Goal: Transaction & Acquisition: Purchase product/service

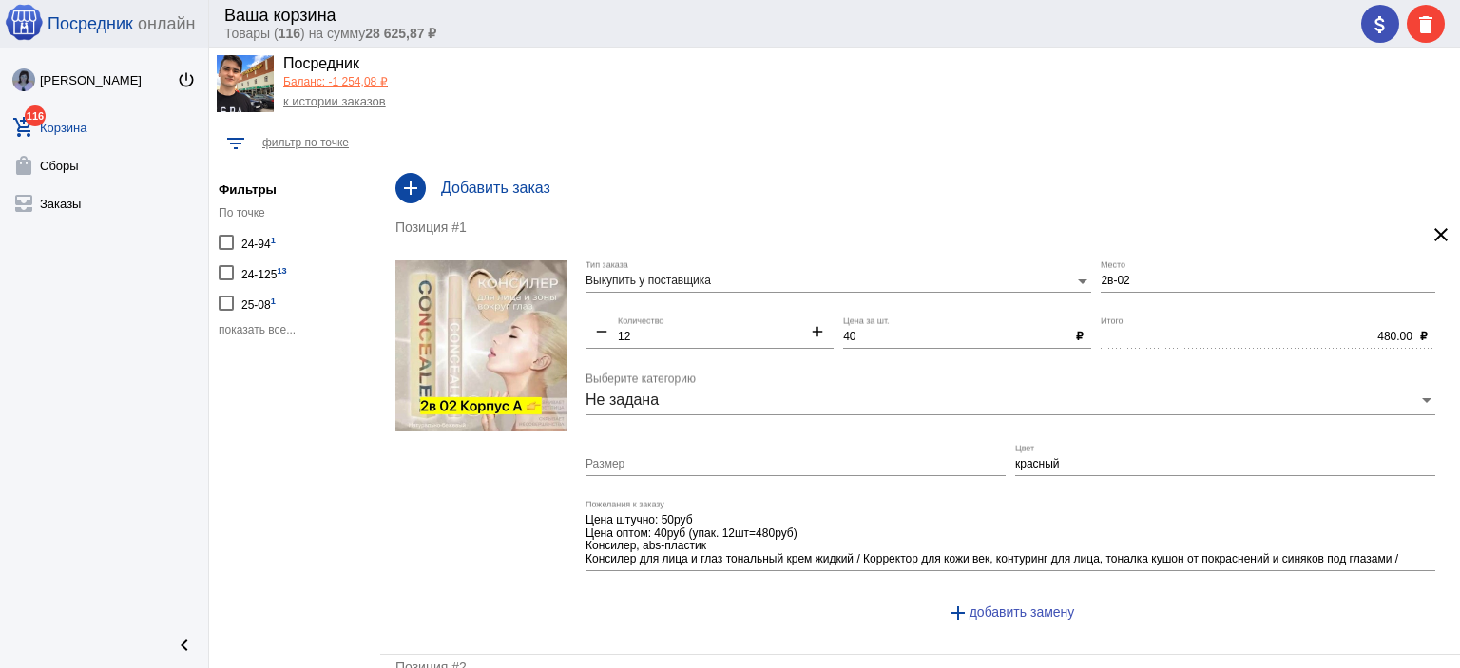
scroll to position [48, 0]
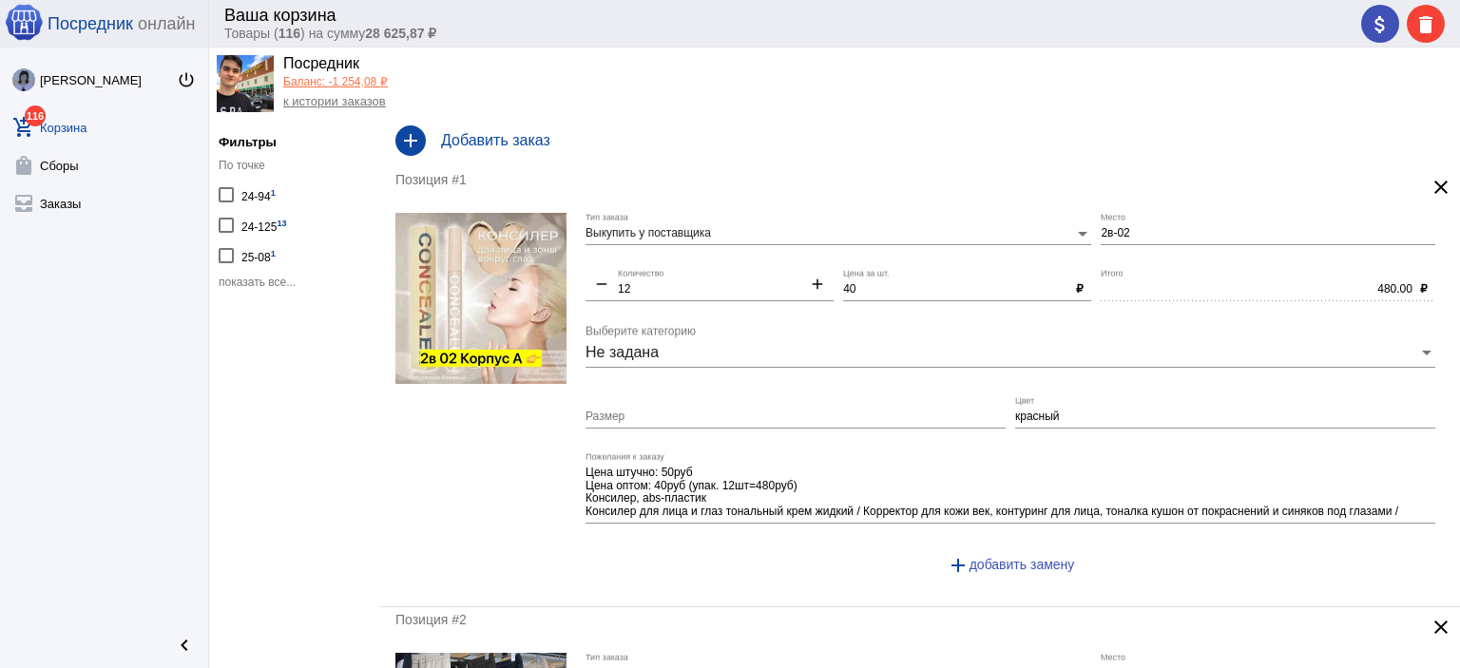
click at [274, 276] on span "показать все..." at bounding box center [257, 282] width 77 height 13
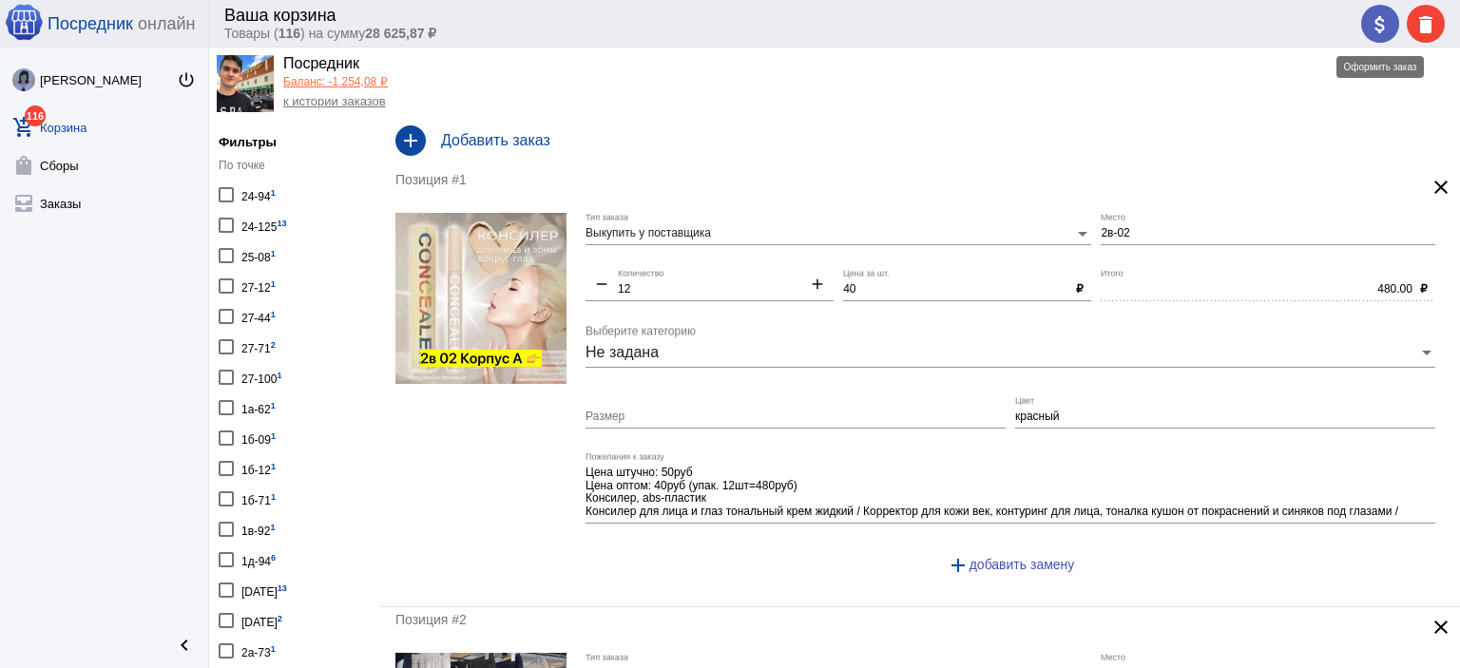
click at [1380, 26] on mat-icon "attach_money" at bounding box center [1379, 24] width 23 height 23
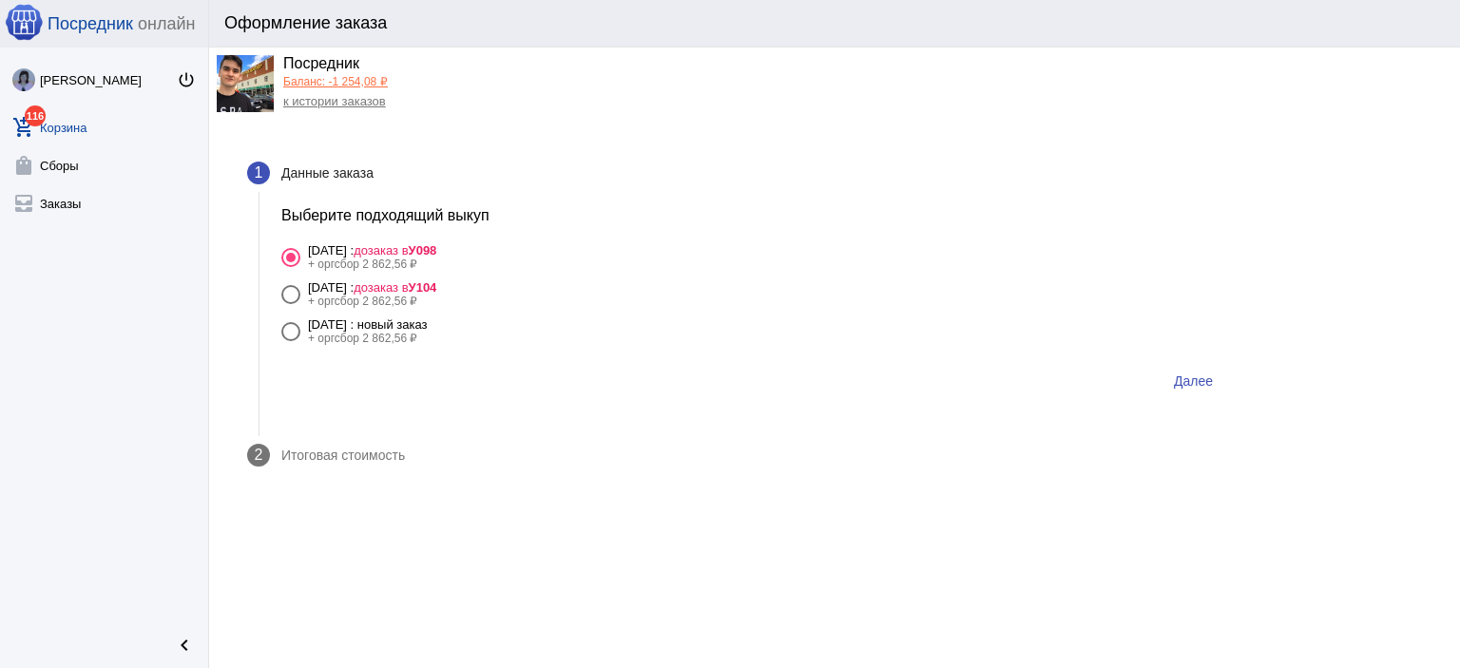
click at [418, 329] on div "11 сентября Четверг : новый заказ" at bounding box center [368, 324] width 120 height 14
click at [291, 341] on input "11 сентября Четверг : новый заказ + оргсбор 2 862,56 ₽" at bounding box center [290, 341] width 1 height 1
radio input "true"
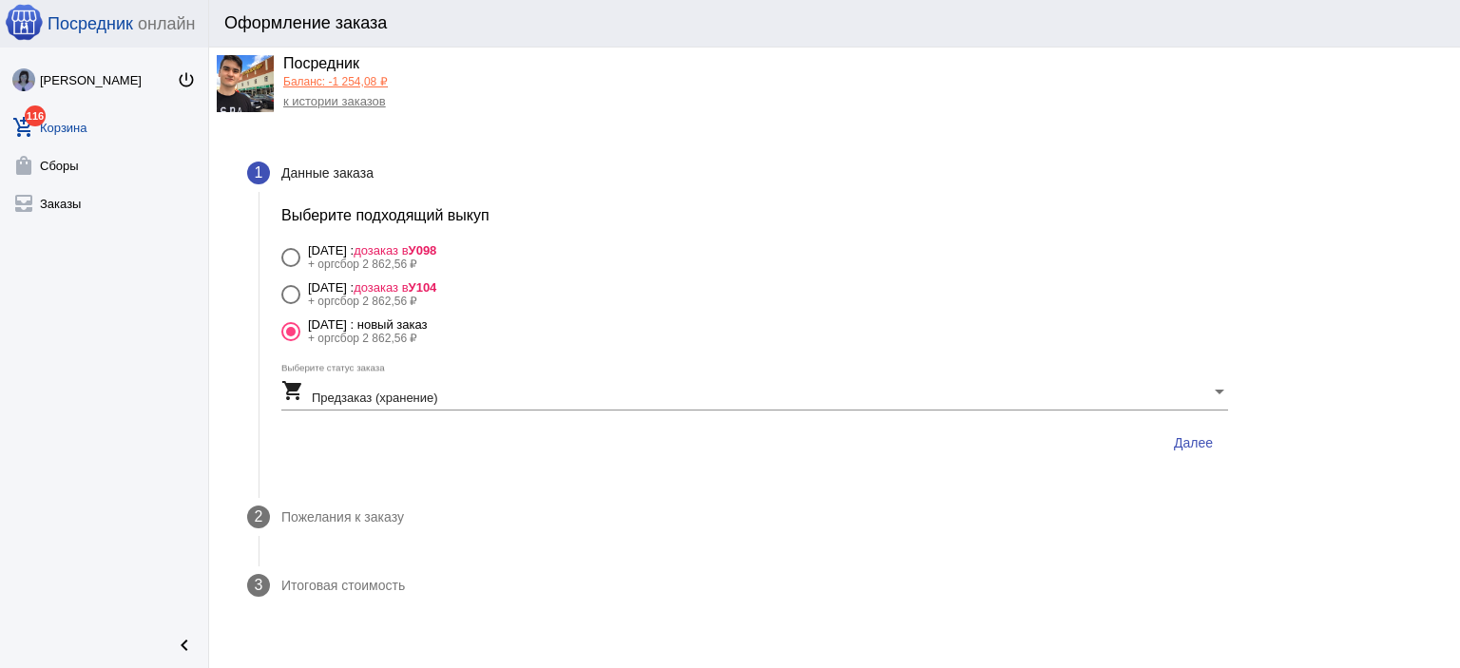
click at [1186, 439] on span "Далее" at bounding box center [1193, 442] width 39 height 15
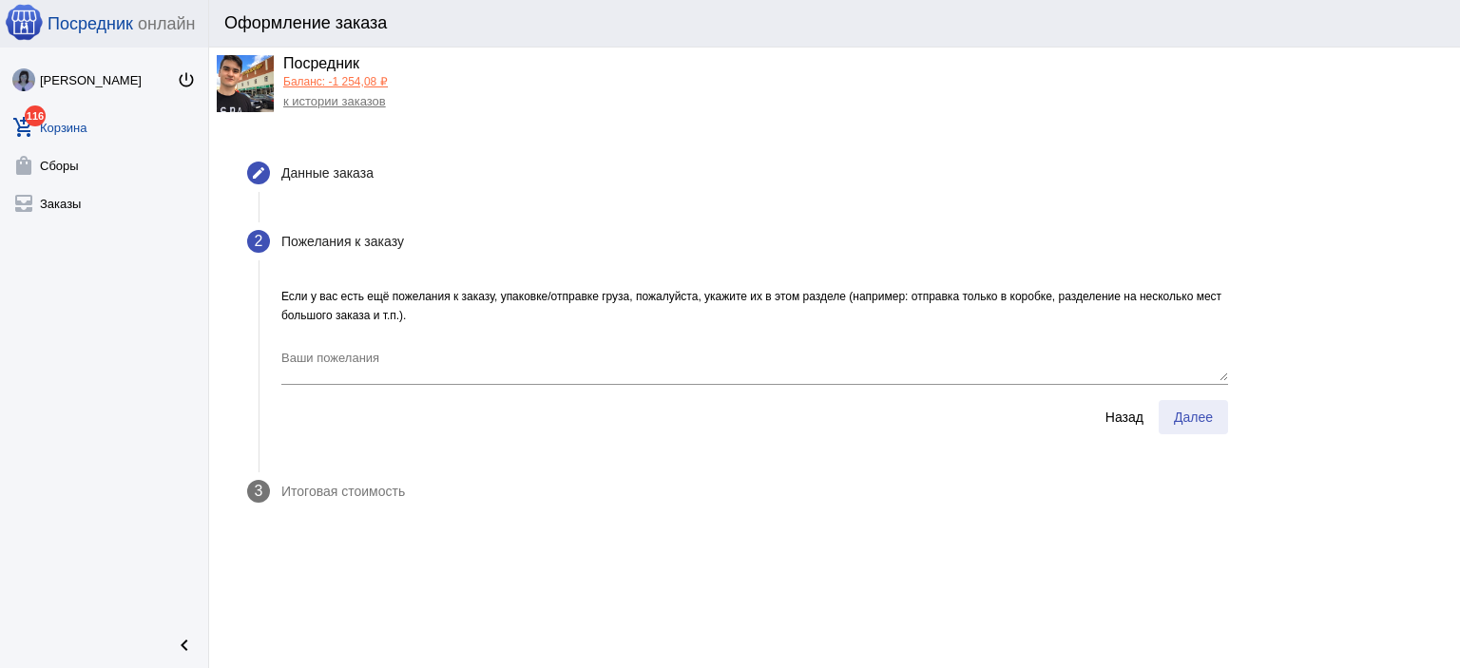
click at [1204, 421] on span "Далее" at bounding box center [1193, 417] width 39 height 15
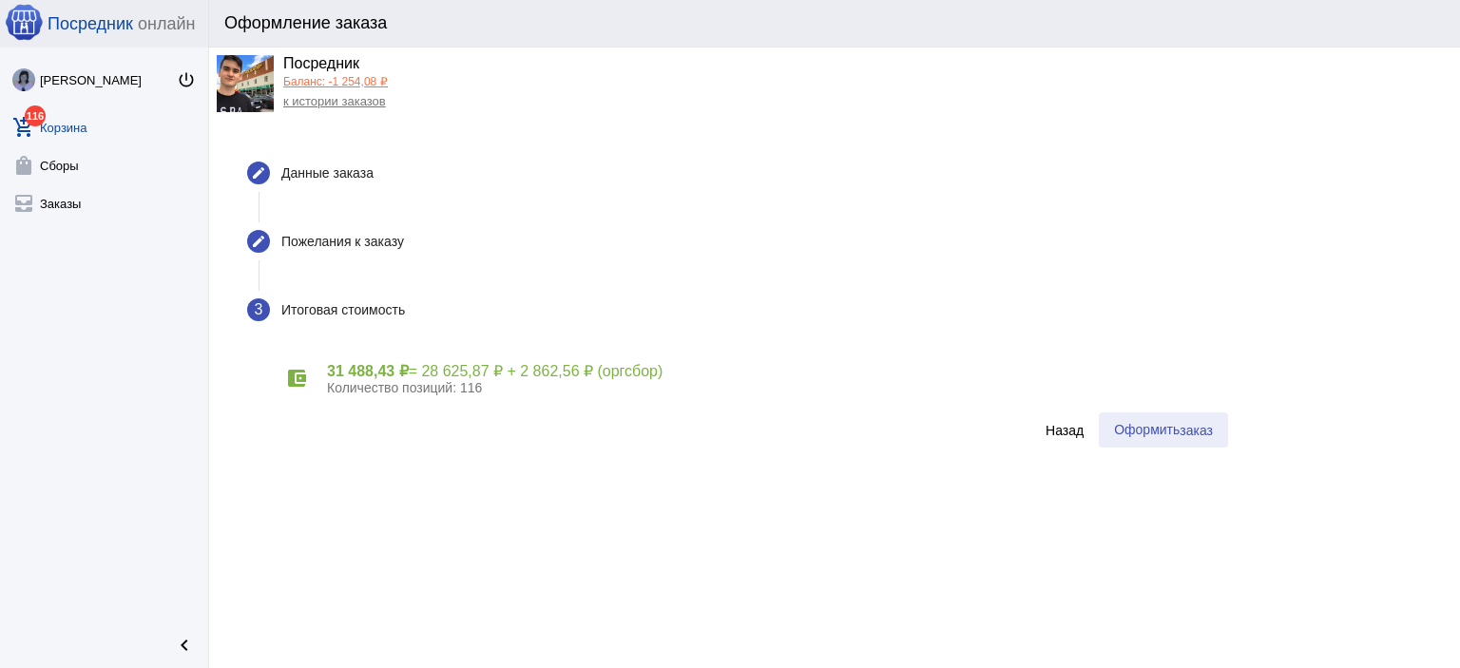
drag, startPoint x: 1204, startPoint y: 421, endPoint x: 1184, endPoint y: 429, distance: 21.4
click at [1203, 423] on span "заказ" at bounding box center [1195, 430] width 33 height 15
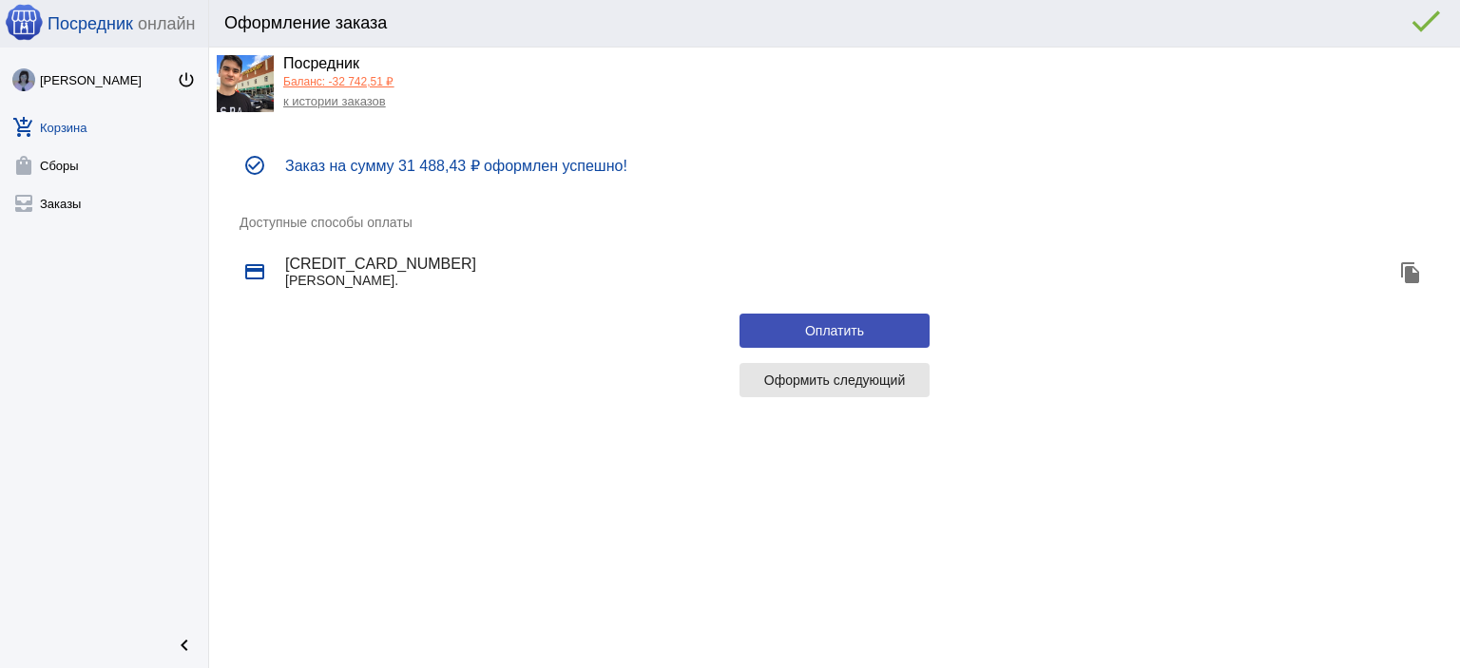
click at [850, 383] on span "Оформить следующий" at bounding box center [835, 379] width 142 height 15
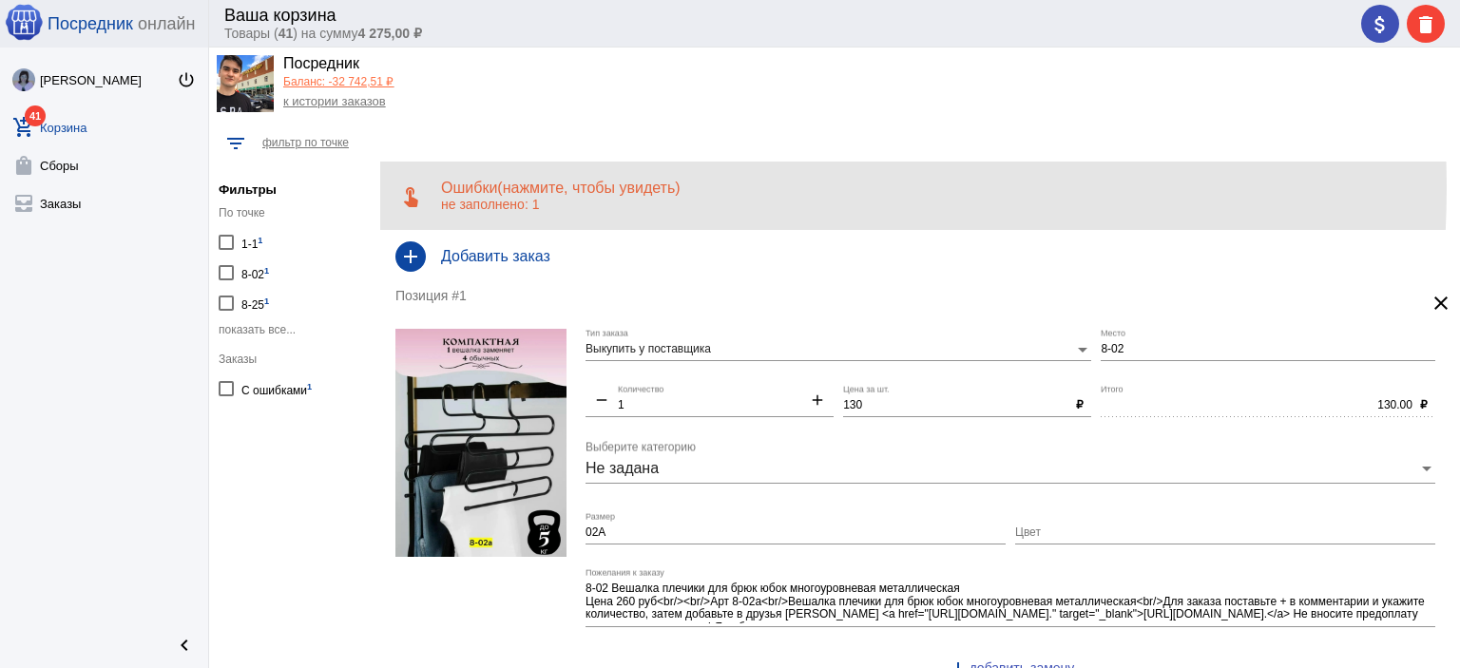
click at [613, 188] on span "(нажмите, чтобы увидеть)" at bounding box center [588, 188] width 182 height 16
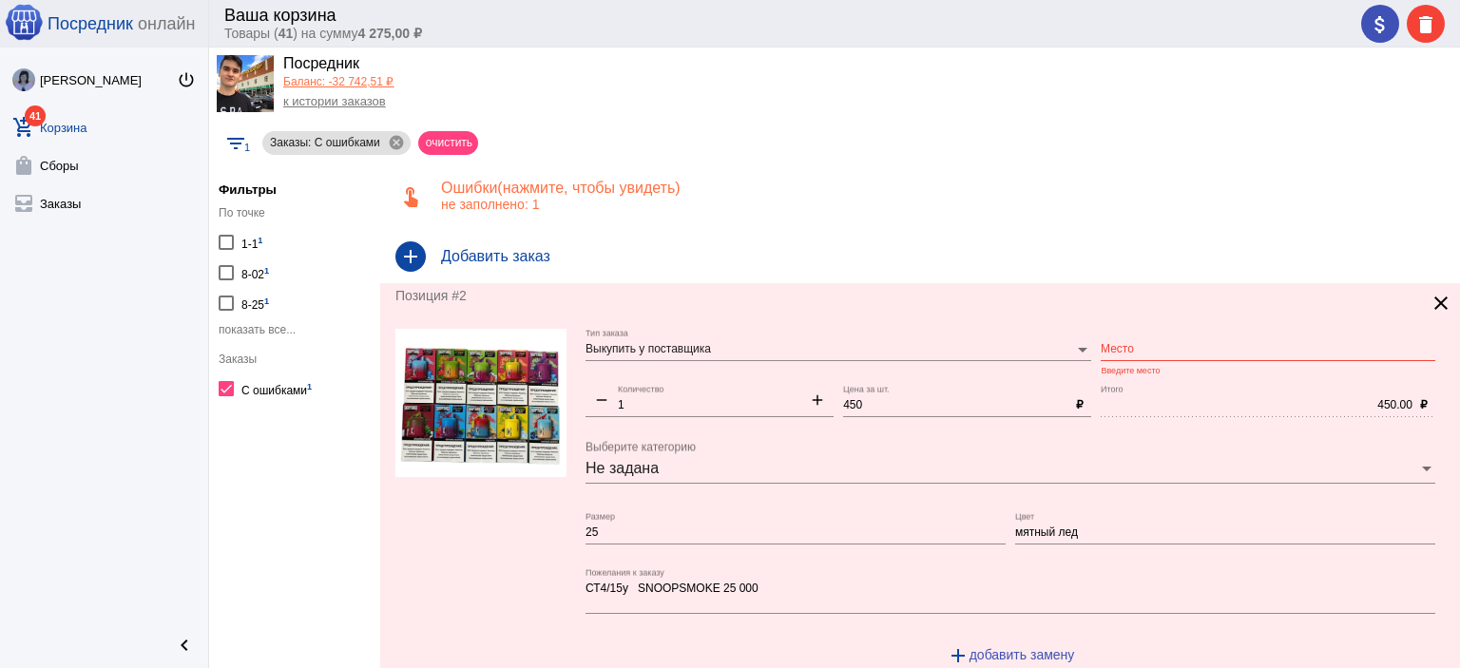
click at [1136, 360] on div "Место Введите место" at bounding box center [1267, 352] width 334 height 47
click at [1136, 338] on div "Место" at bounding box center [1267, 345] width 334 height 32
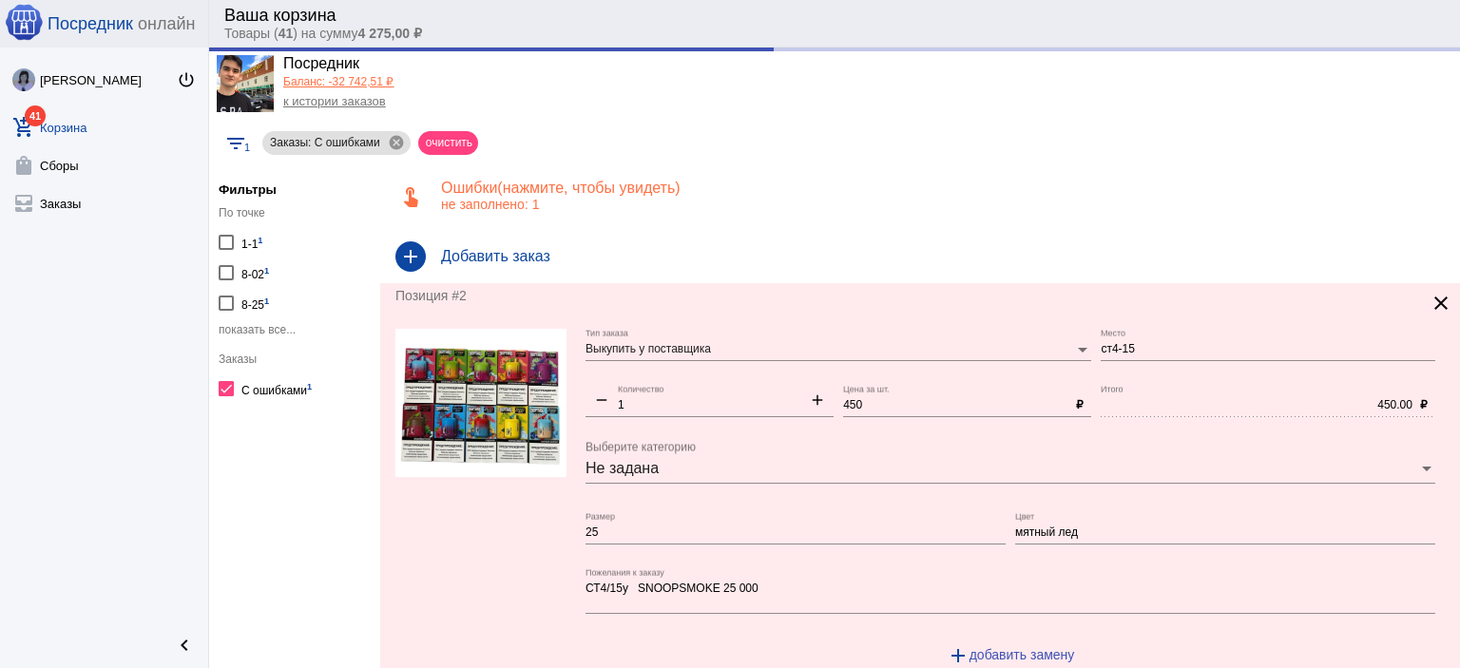
click at [212, 493] on app-facets "Фильтры По точке 1-1 1 8-02 1 8-25 1 показать все... Заказы С ошибками 1" at bounding box center [294, 430] width 171 height 536
type input "СТ4-15"
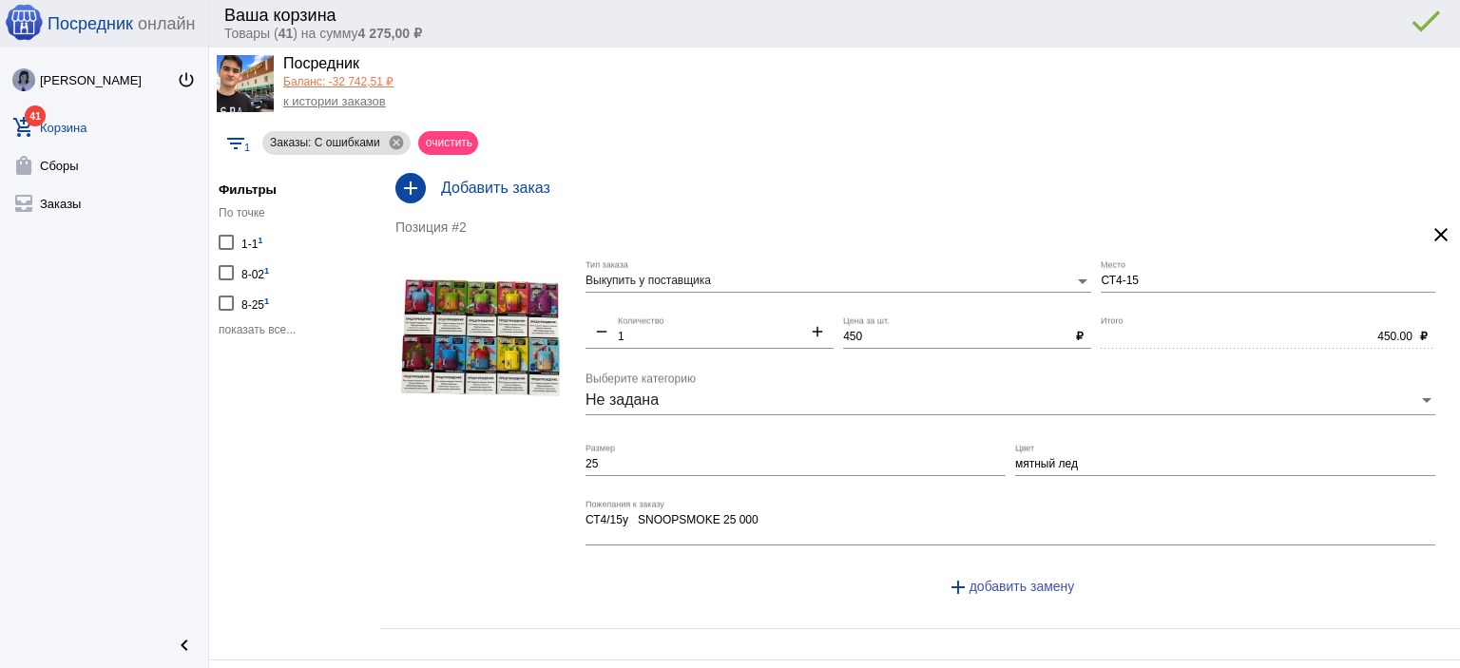
click at [236, 241] on label "1-1 1" at bounding box center [241, 242] width 44 height 26
checkbox input "true"
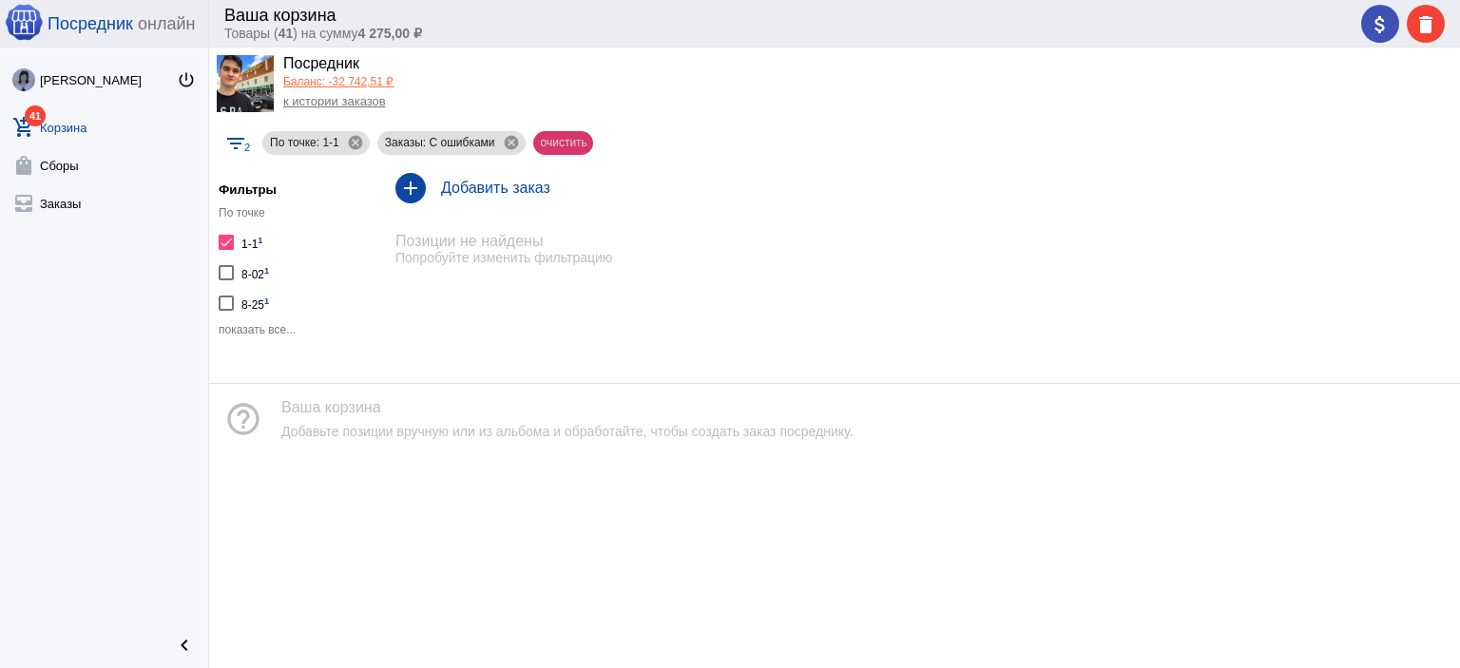
click at [575, 144] on mat-chip "очистить" at bounding box center [563, 143] width 60 height 24
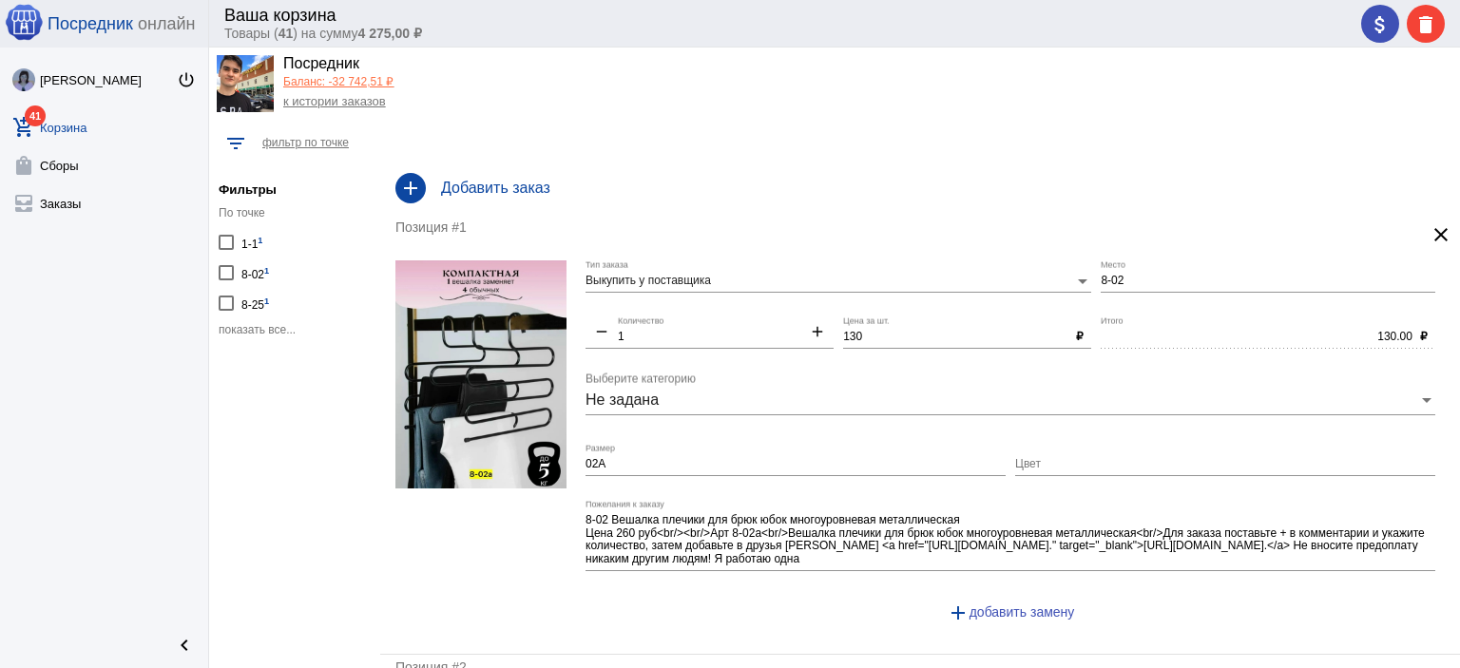
click at [239, 242] on label "1-1 1" at bounding box center [241, 242] width 44 height 26
checkbox input "true"
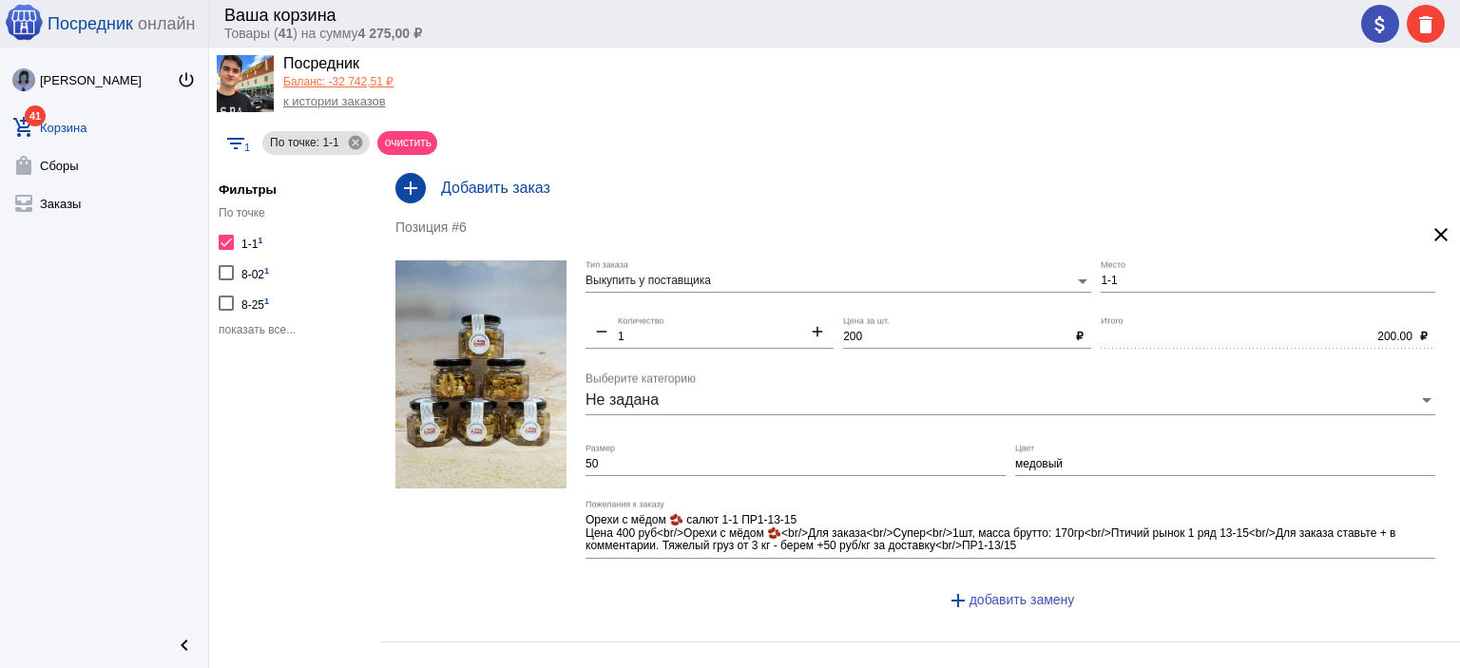
click at [239, 242] on label "1-1 1" at bounding box center [241, 242] width 44 height 26
checkbox input "false"
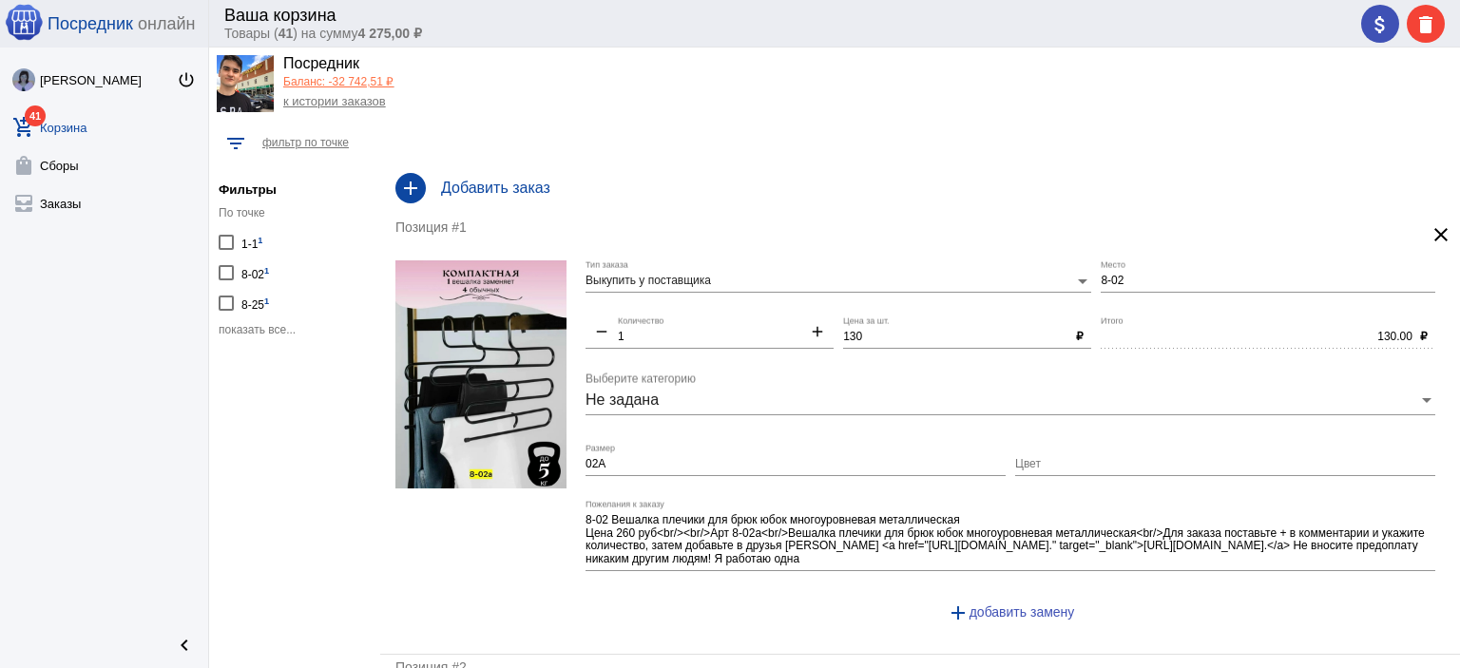
click at [261, 334] on span "показать все..." at bounding box center [257, 329] width 77 height 13
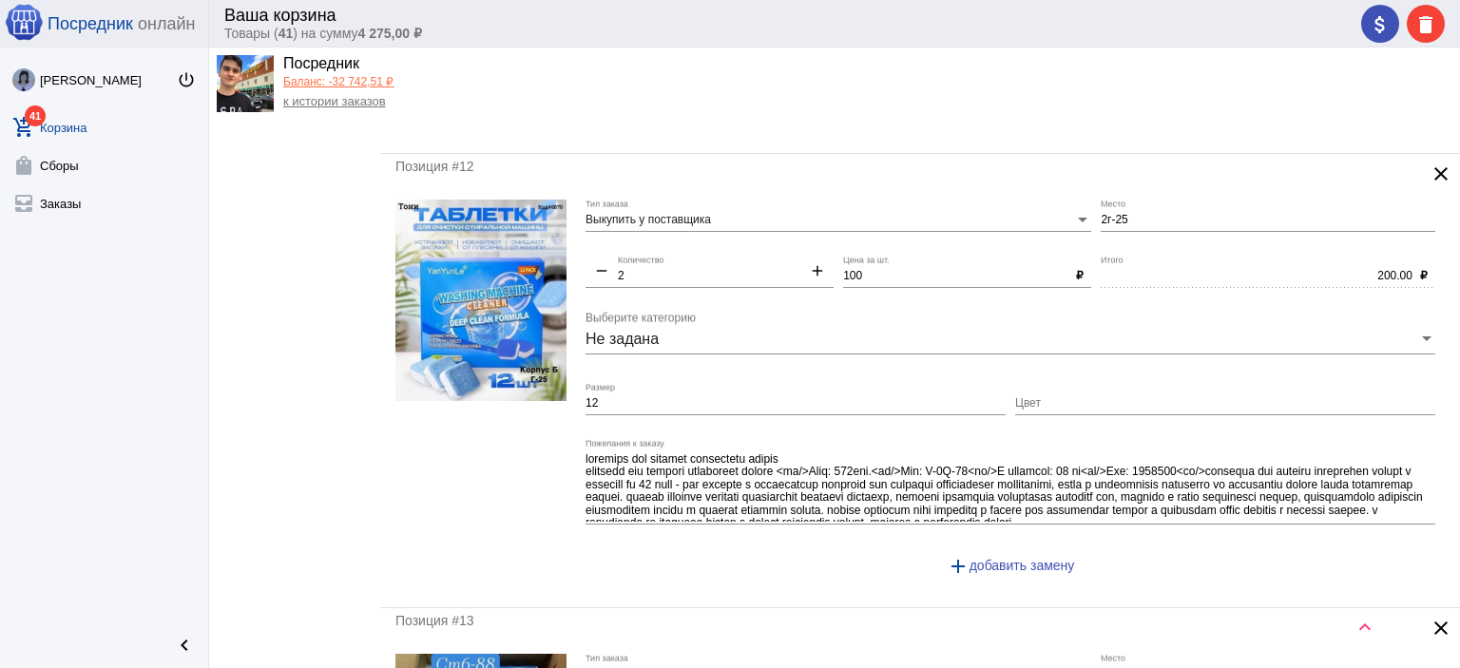
scroll to position [4751, 0]
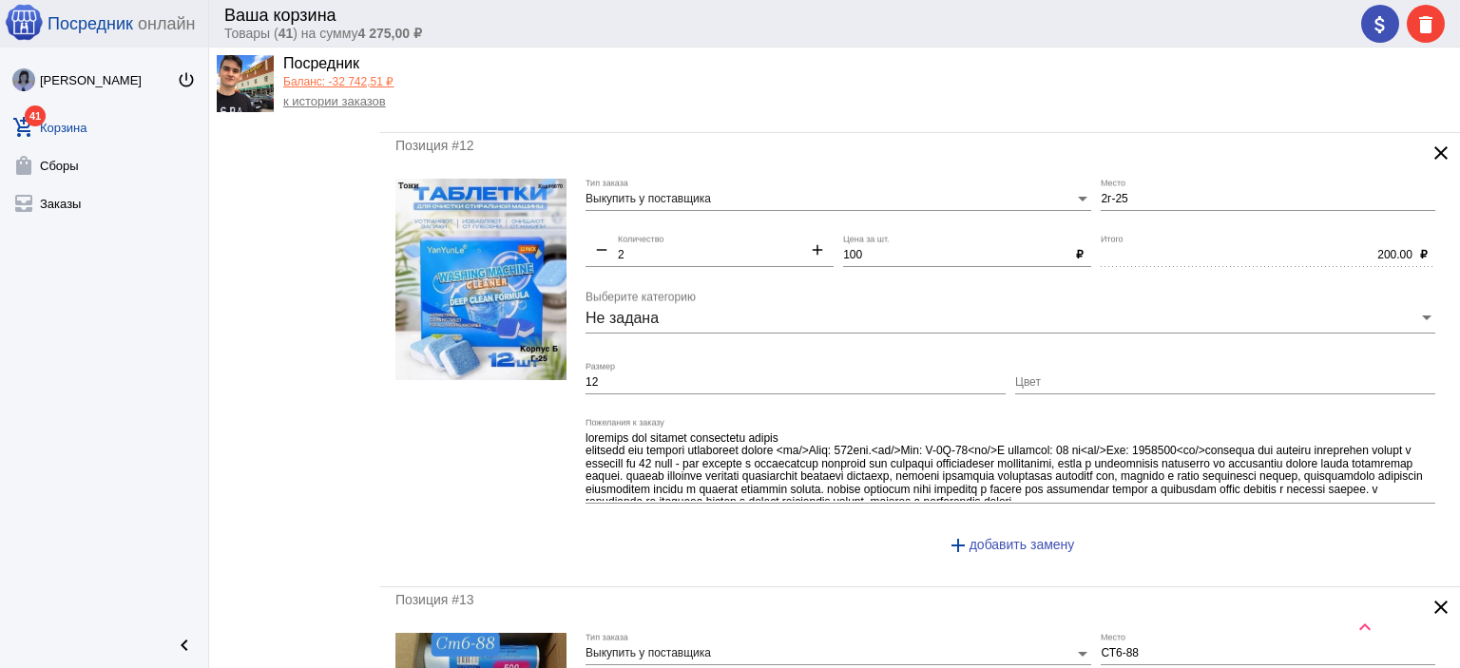
click at [1429, 142] on mat-icon "clear" at bounding box center [1440, 153] width 23 height 23
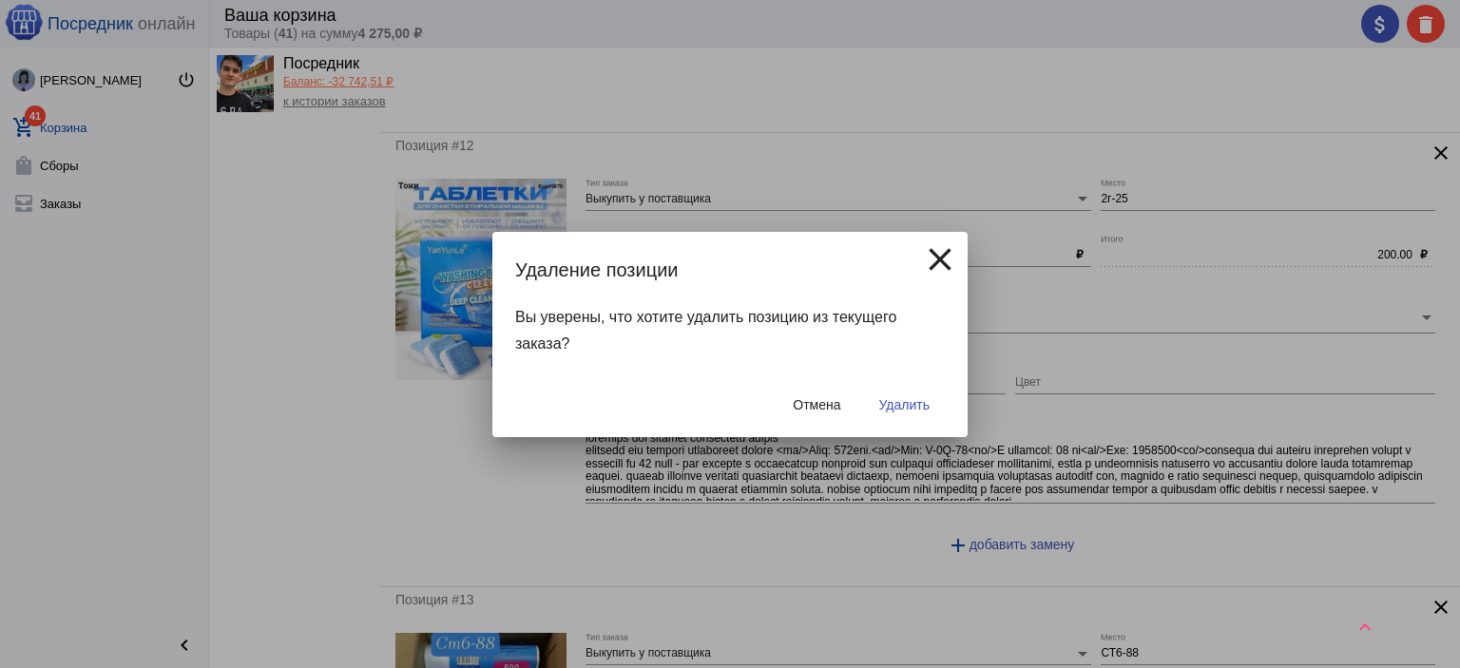
click at [905, 395] on button "Удалить" at bounding box center [904, 405] width 81 height 34
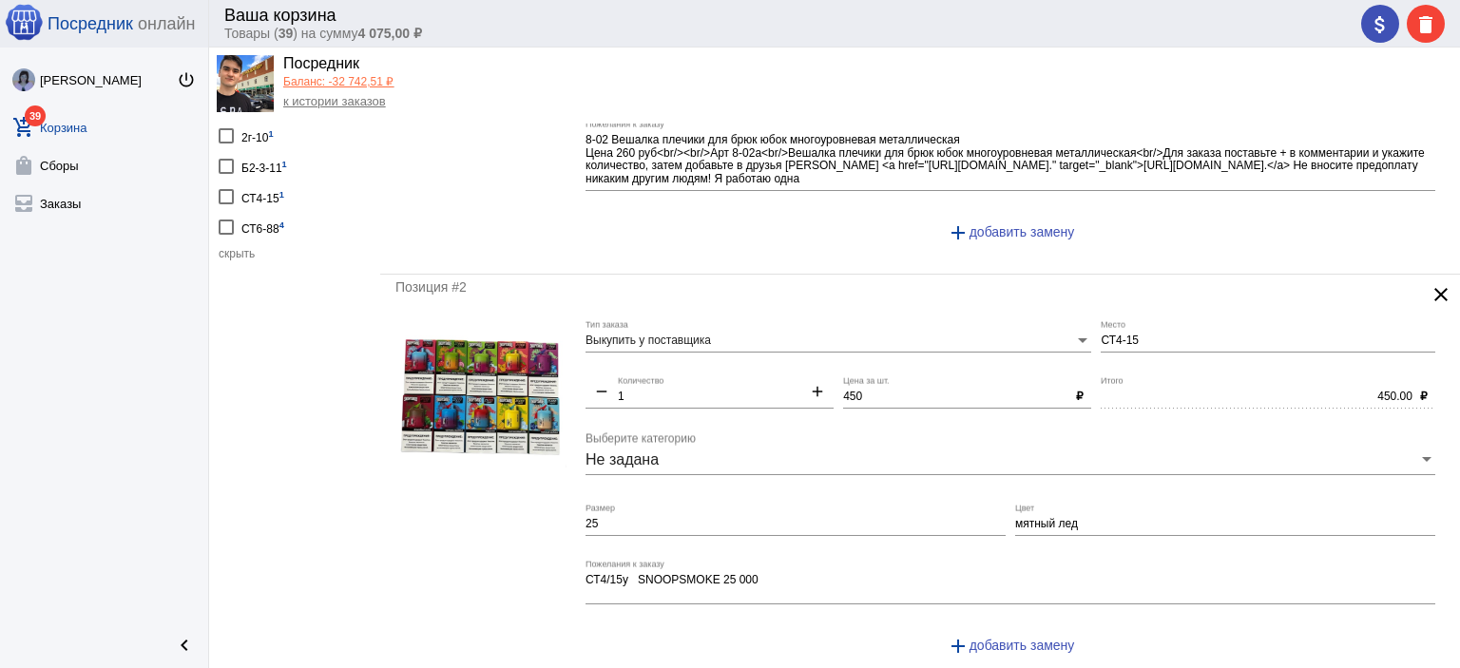
scroll to position [0, 0]
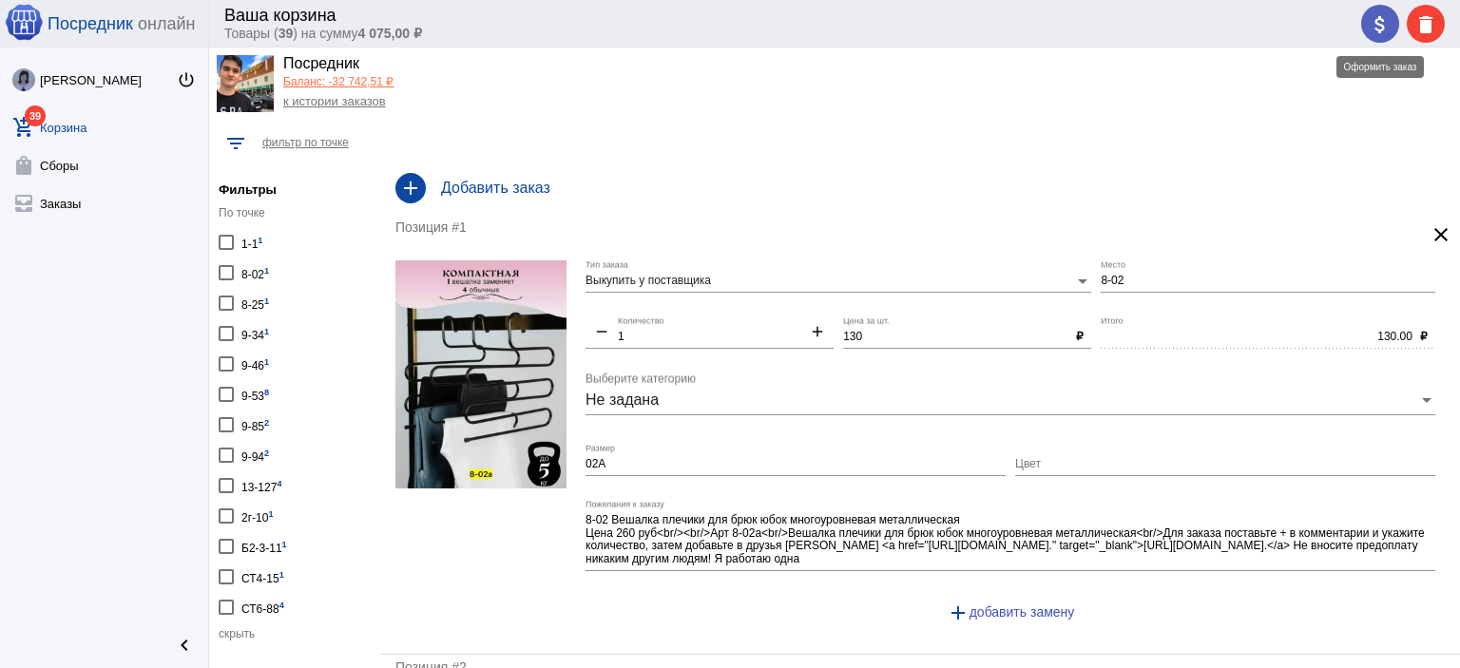
click at [1381, 21] on mat-icon "attach_money" at bounding box center [1379, 24] width 23 height 23
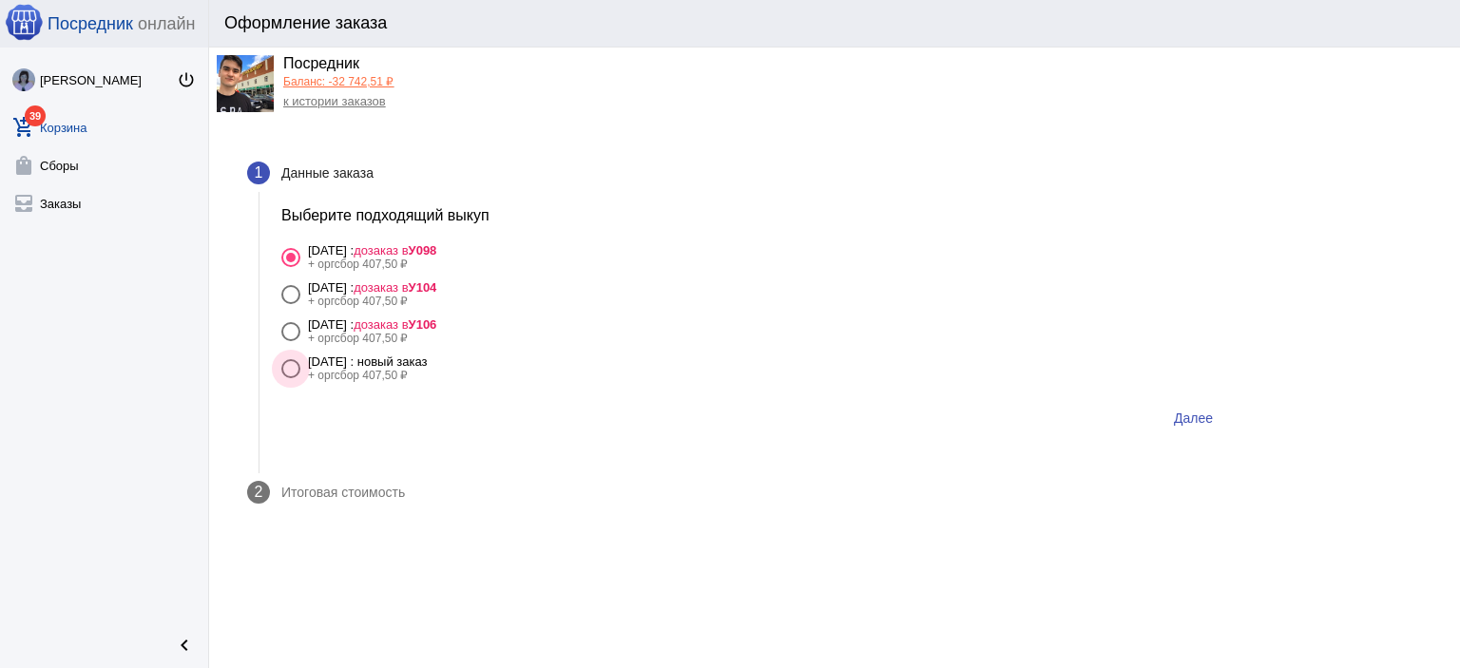
click at [428, 355] on div "11 сентября Четверг : новый заказ" at bounding box center [368, 361] width 120 height 14
click at [291, 378] on input "11 сентября Четверг : новый заказ + оргсбор 407,50 ₽" at bounding box center [290, 378] width 1 height 1
radio input "true"
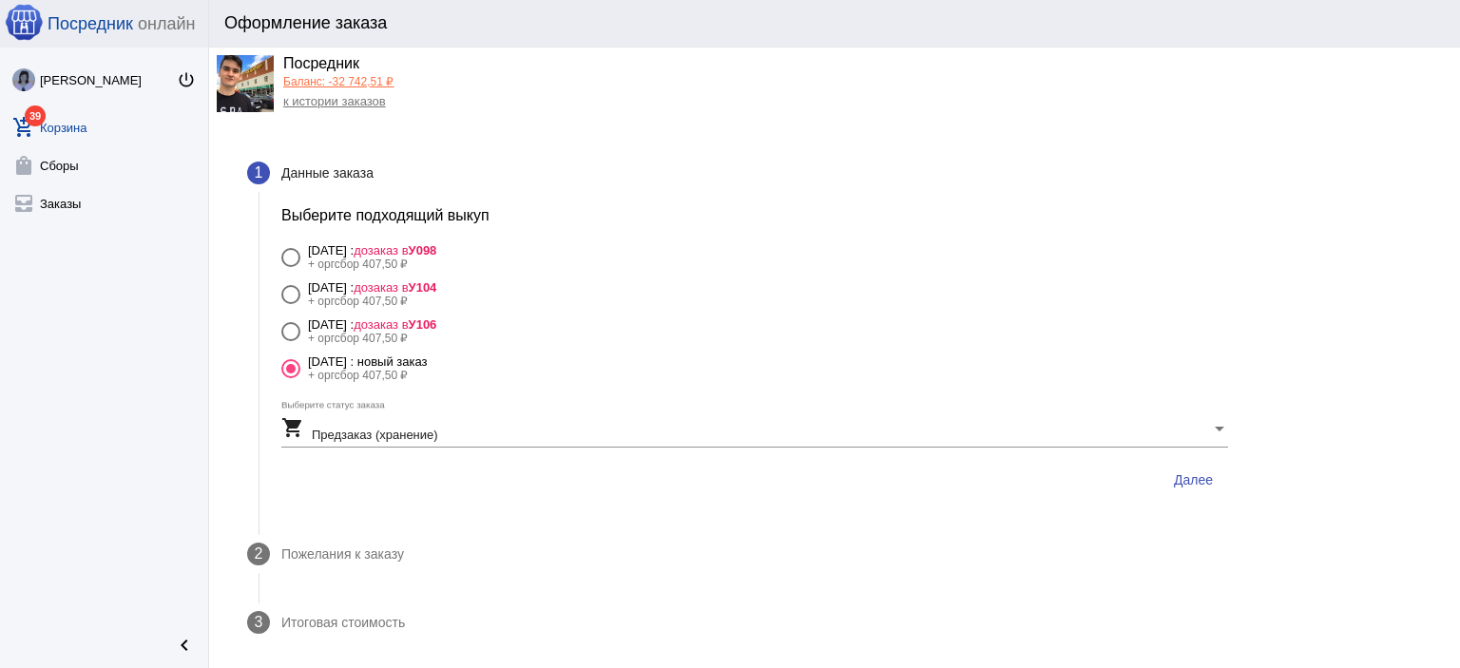
click at [1175, 472] on span "Далее" at bounding box center [1193, 479] width 39 height 15
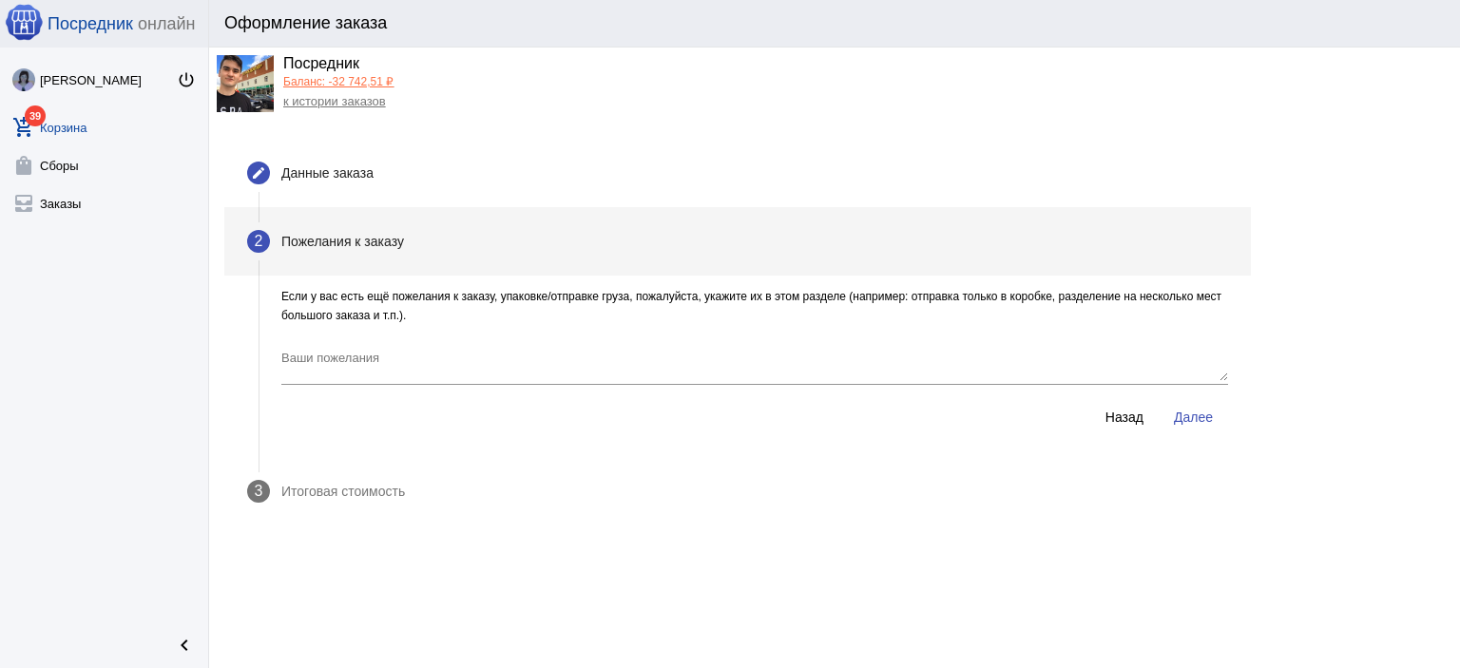
click at [1194, 422] on span "Далее" at bounding box center [1193, 417] width 39 height 15
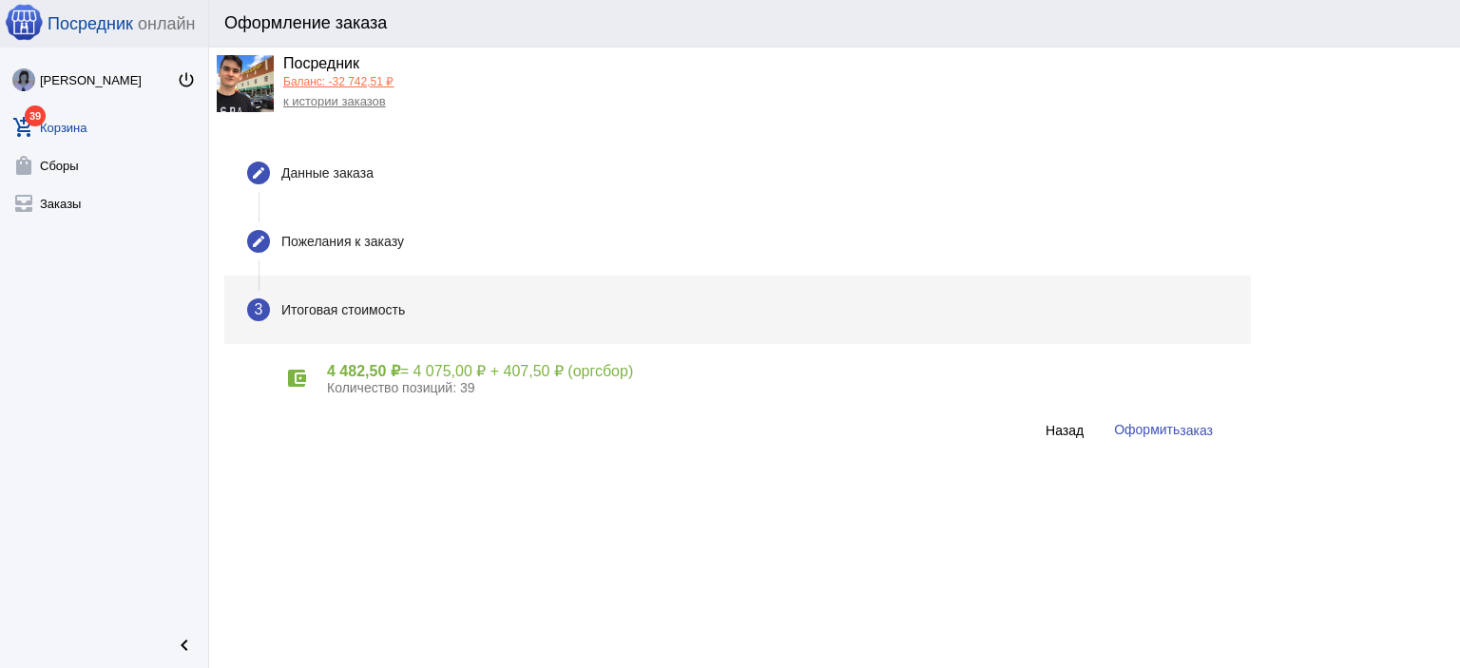
click at [1177, 437] on button "Оформить заказ" at bounding box center [1162, 429] width 129 height 35
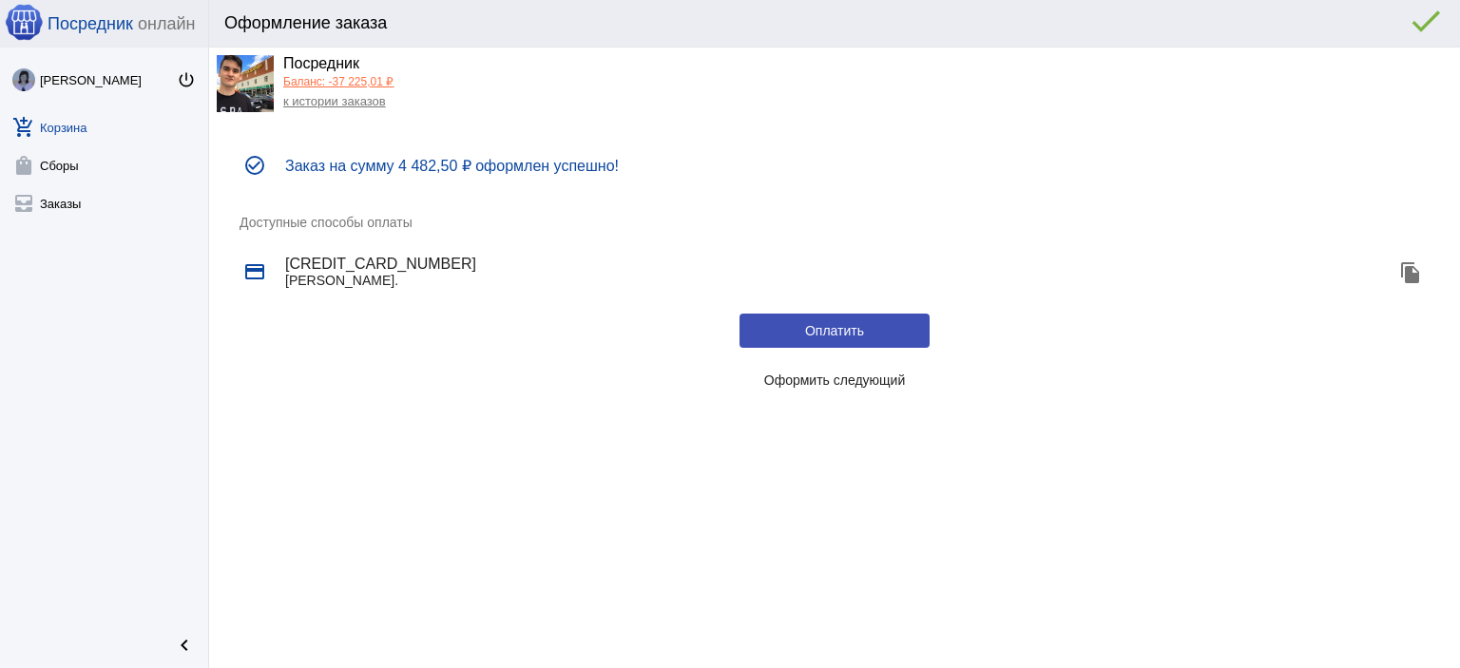
click at [825, 363] on button "Оформить следующий" at bounding box center [834, 380] width 190 height 34
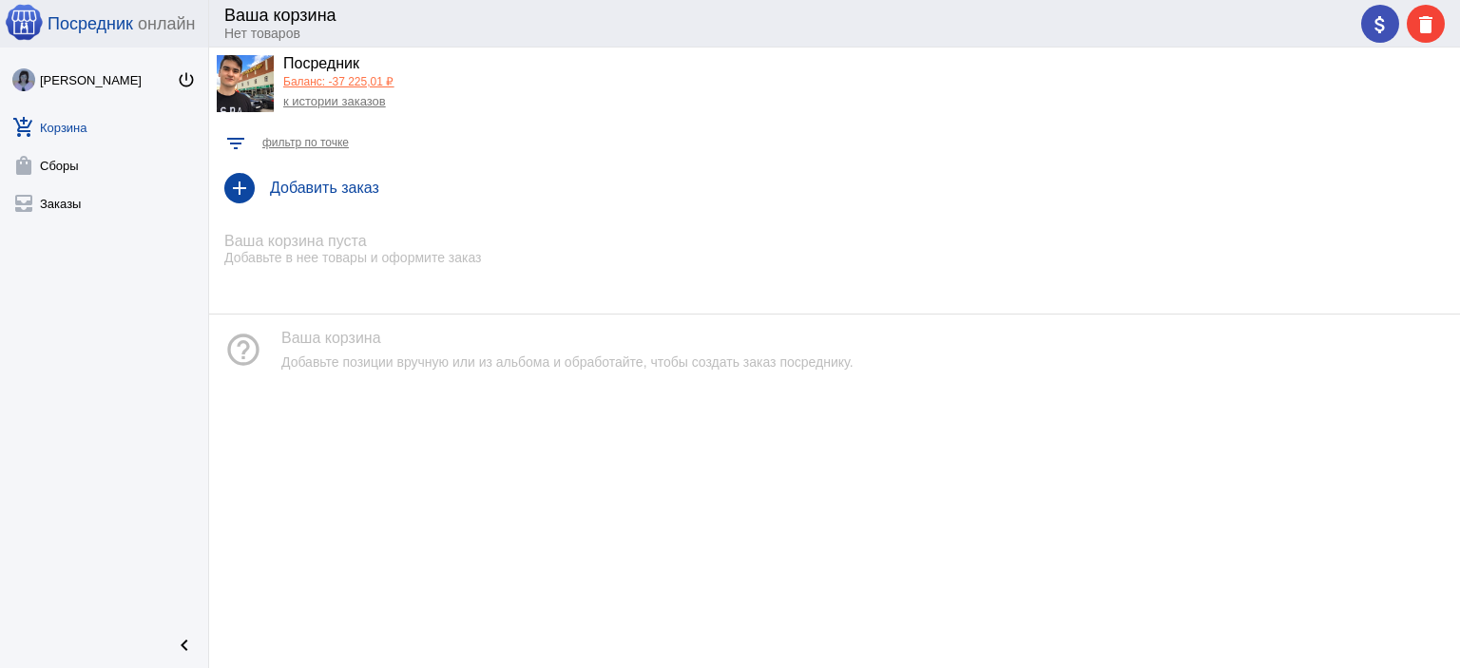
click at [371, 105] on link "к истории заказов" at bounding box center [334, 101] width 103 height 14
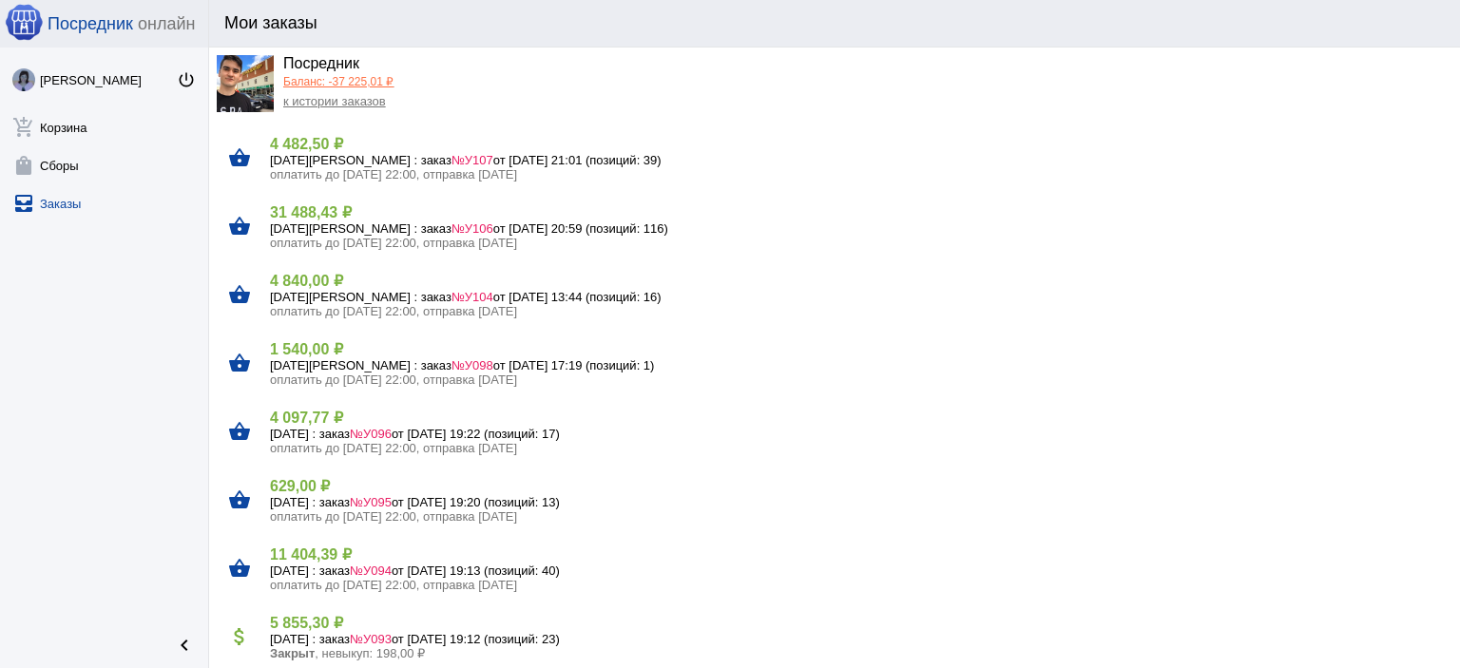
click at [316, 286] on h4 "4 840,00 ₽" at bounding box center [857, 281] width 1175 height 18
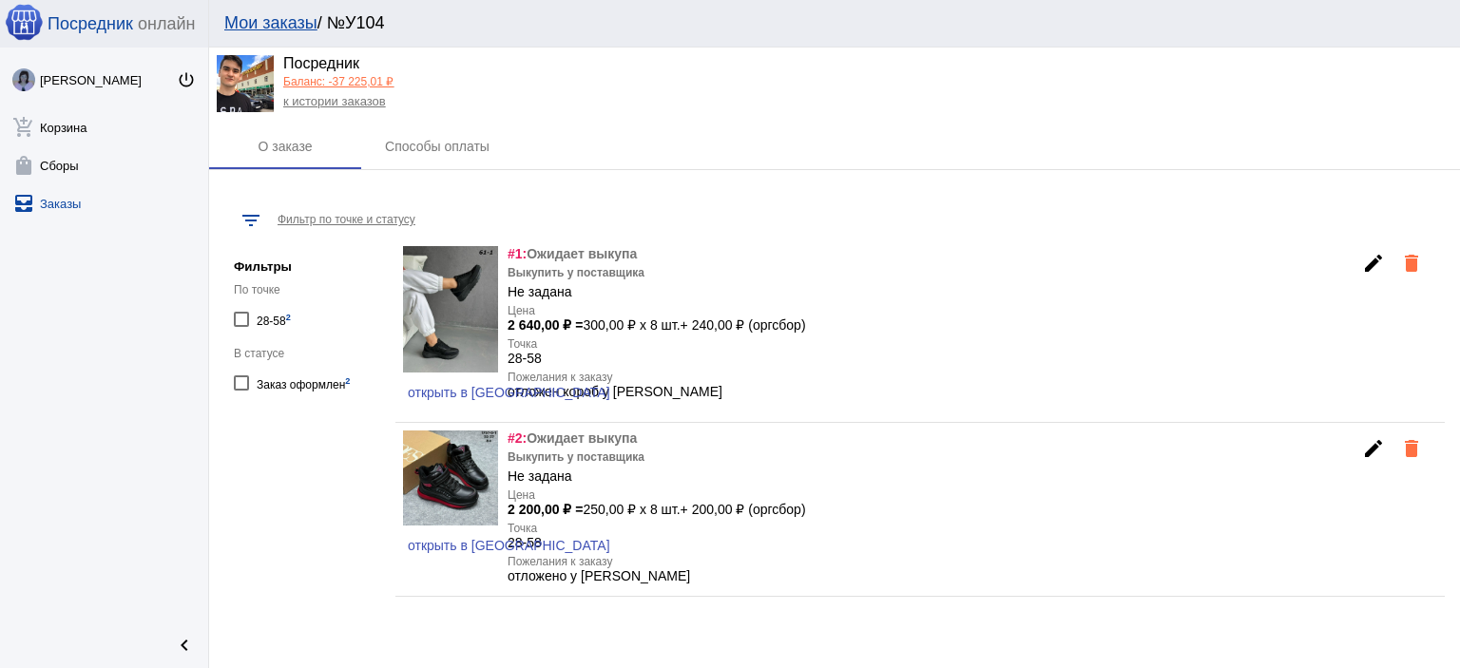
click at [312, 106] on link "к истории заказов" at bounding box center [334, 101] width 103 height 14
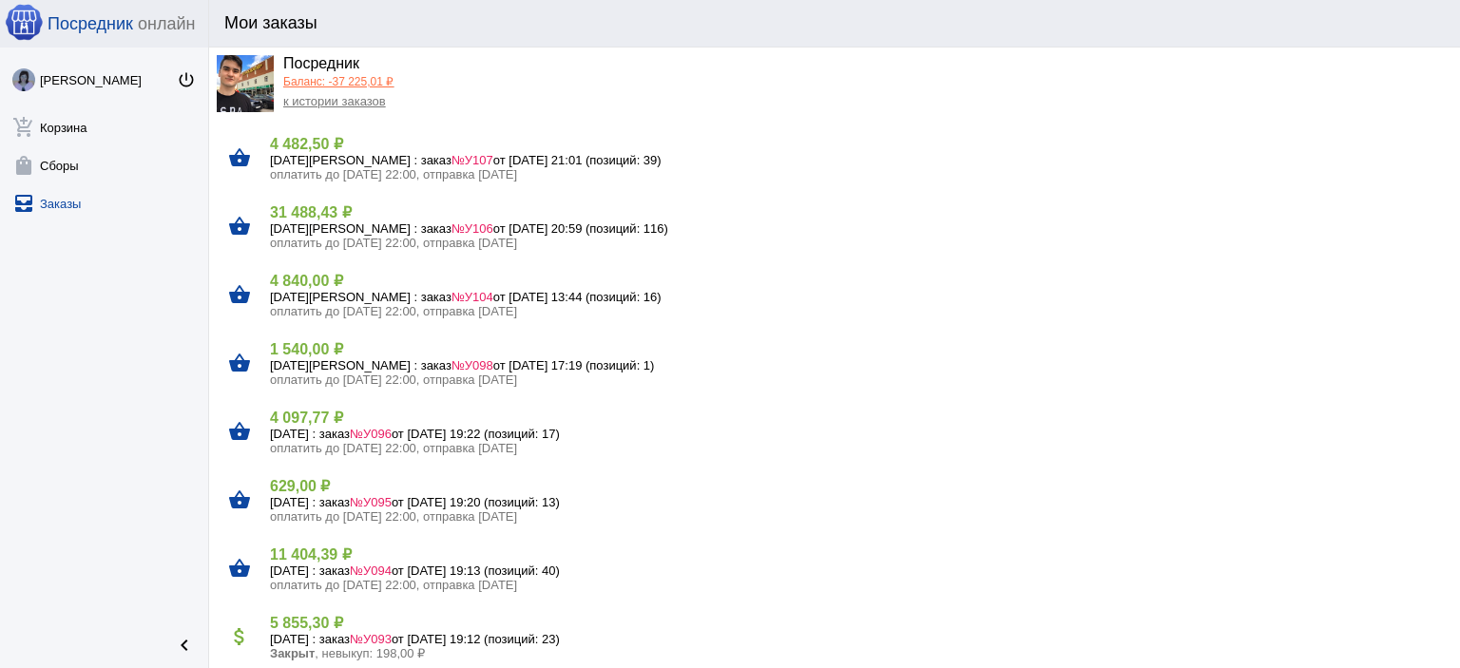
click at [315, 354] on h4 "1 540,00 ₽" at bounding box center [857, 349] width 1175 height 18
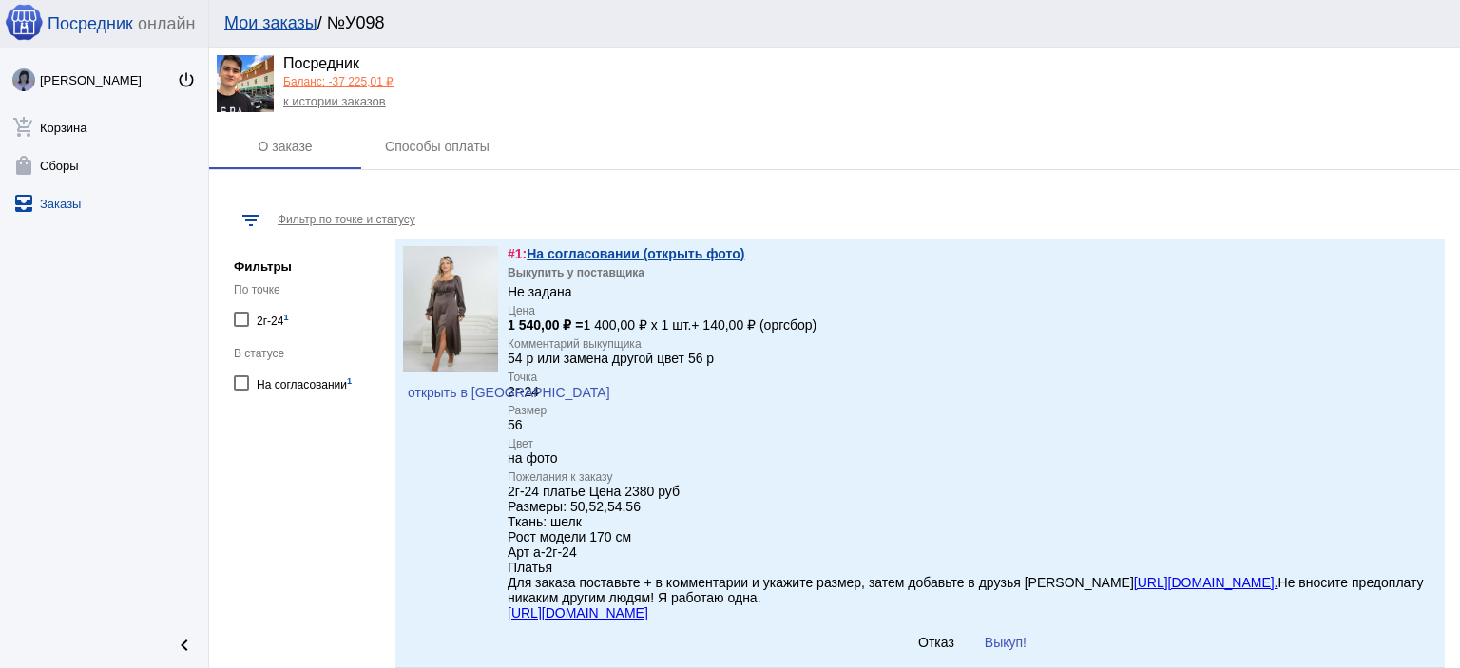
click at [431, 391] on span "открыть в VK" at bounding box center [509, 392] width 202 height 15
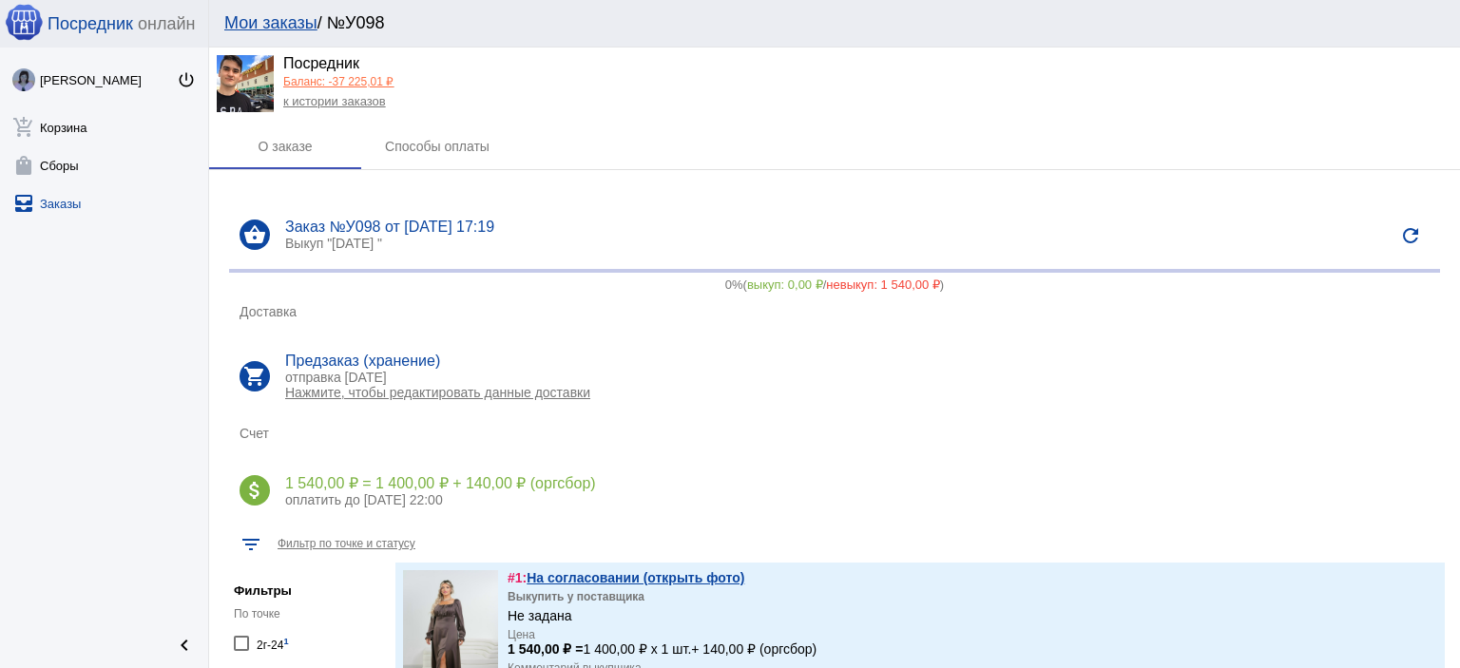
click at [335, 105] on link "к истории заказов" at bounding box center [334, 101] width 103 height 14
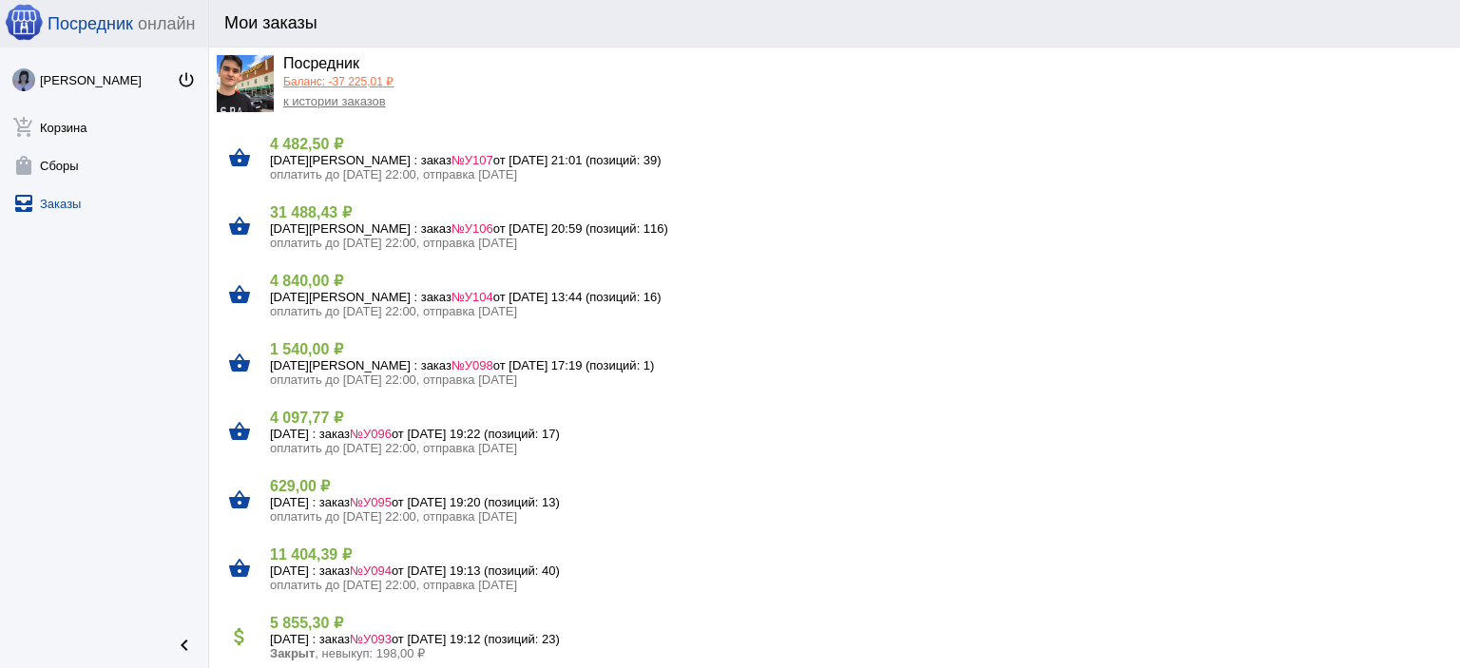
click at [336, 364] on h5 "11 сентября Четверг : заказ №У098 от 09.09.2025, 17:19 (позиций: 1)" at bounding box center [857, 365] width 1175 height 14
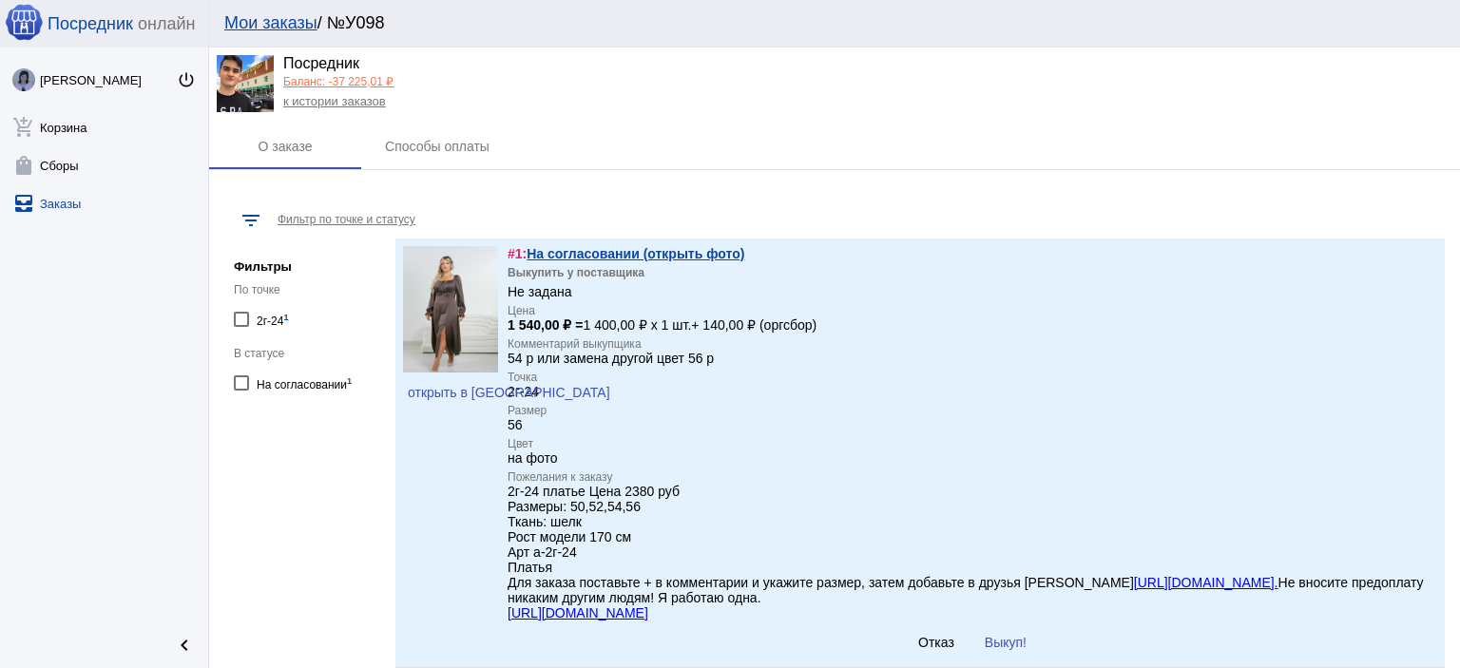
click at [717, 250] on link "На согласовании (открыть фото)" at bounding box center [635, 253] width 218 height 15
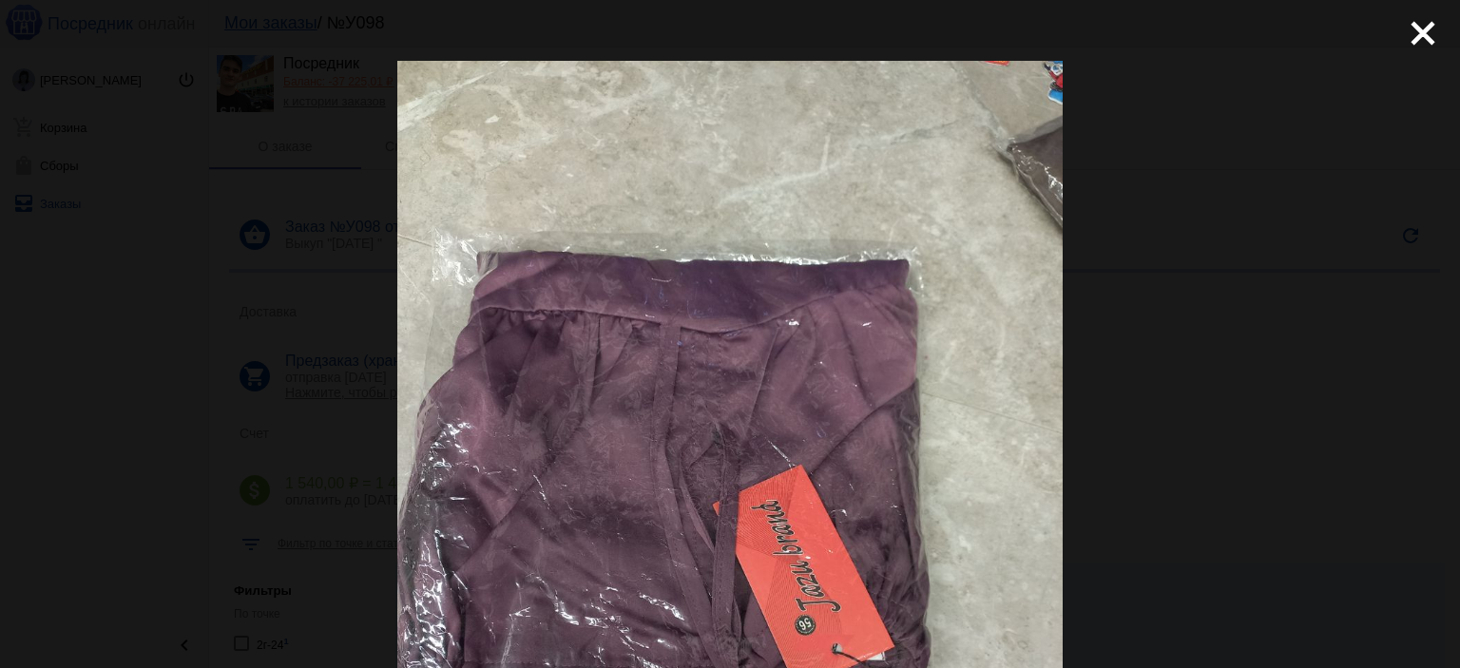
click at [1399, 56] on div "close get_app скачать" at bounding box center [730, 620] width 1460 height 1240
click at [1416, 35] on mat-icon "close" at bounding box center [1415, 25] width 23 height 23
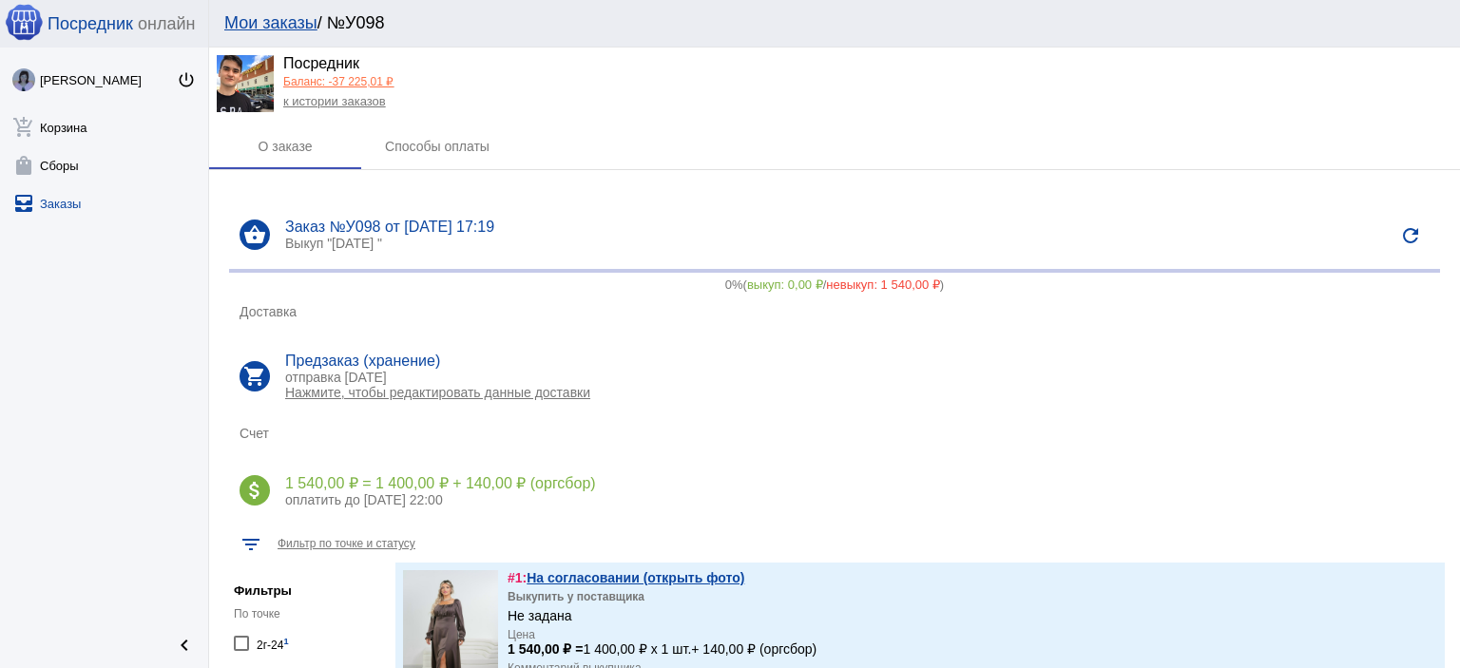
click at [384, 109] on div "к истории заказов" at bounding box center [338, 100] width 110 height 17
click at [382, 108] on div "к истории заказов" at bounding box center [338, 100] width 110 height 17
click at [380, 105] on link "к истории заказов" at bounding box center [334, 101] width 103 height 14
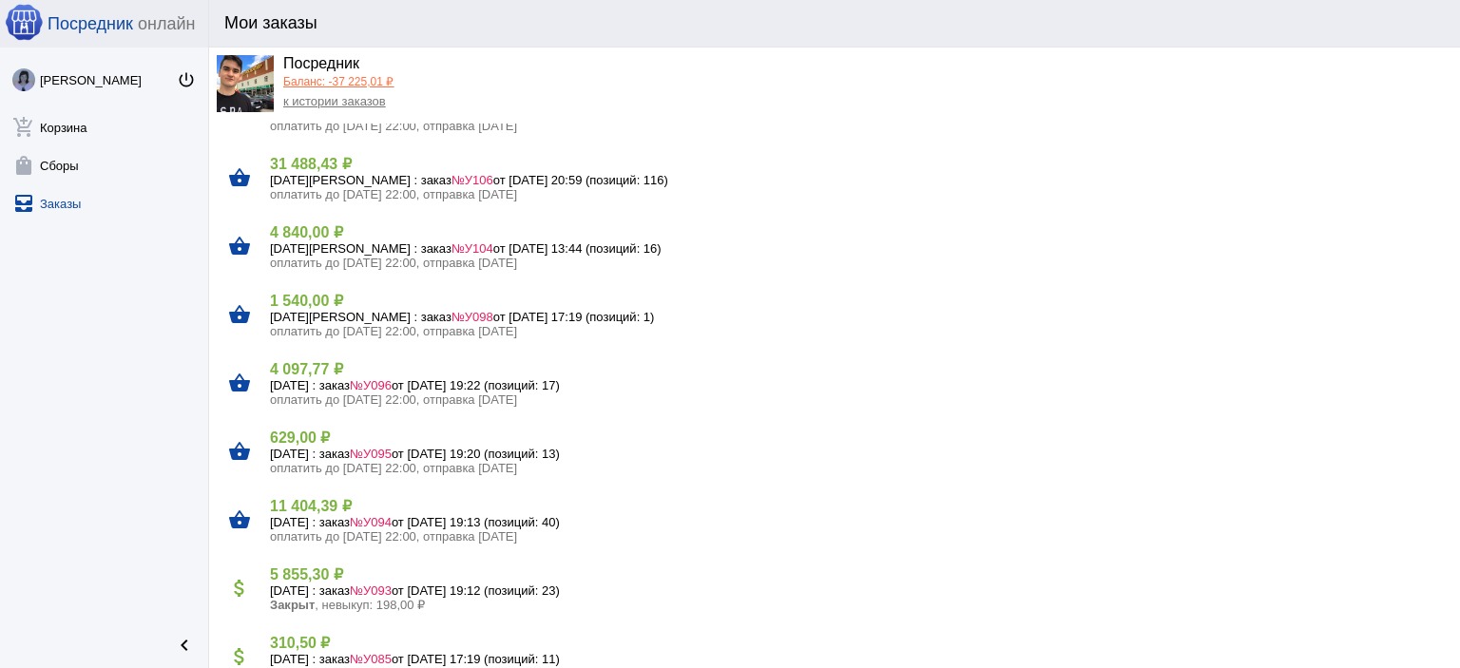
scroll to position [95, 0]
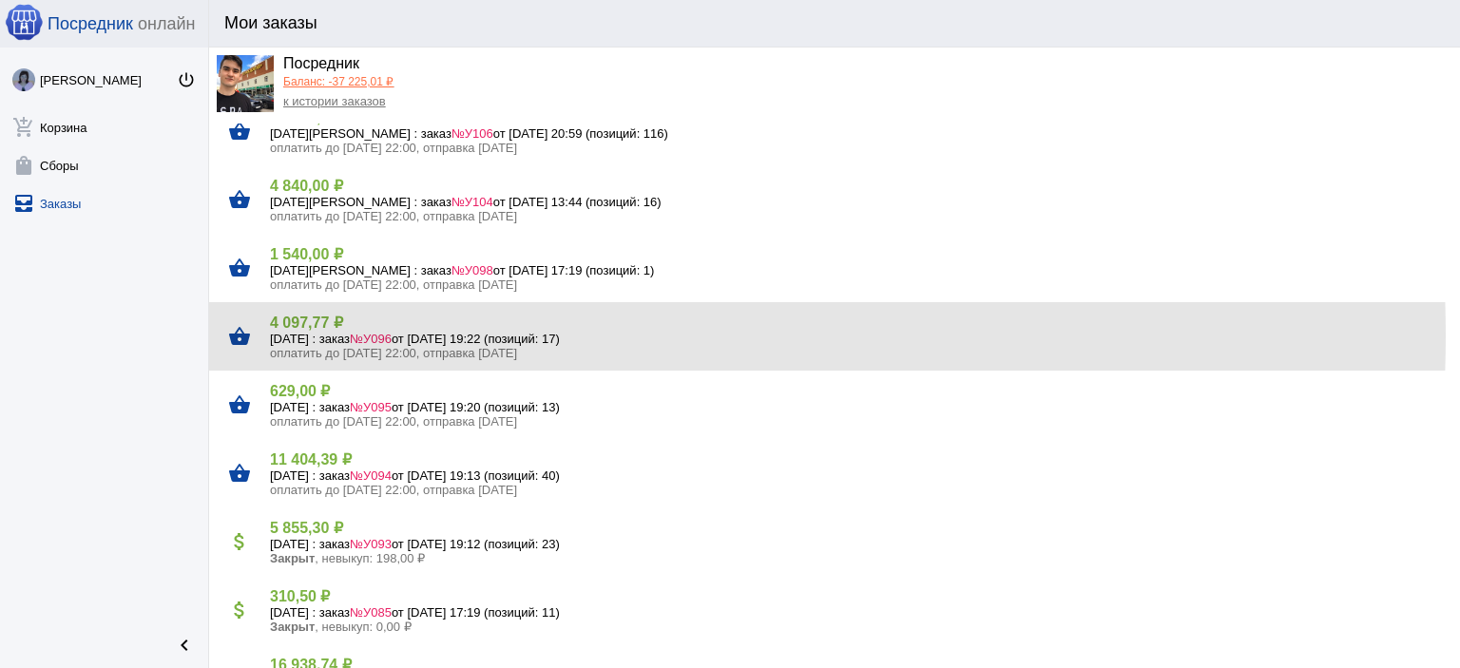
click at [358, 335] on h5 "9 сентября Вторник : заказ №У096 от 08.09.2025, 19:22 (позиций: 17)" at bounding box center [857, 339] width 1175 height 14
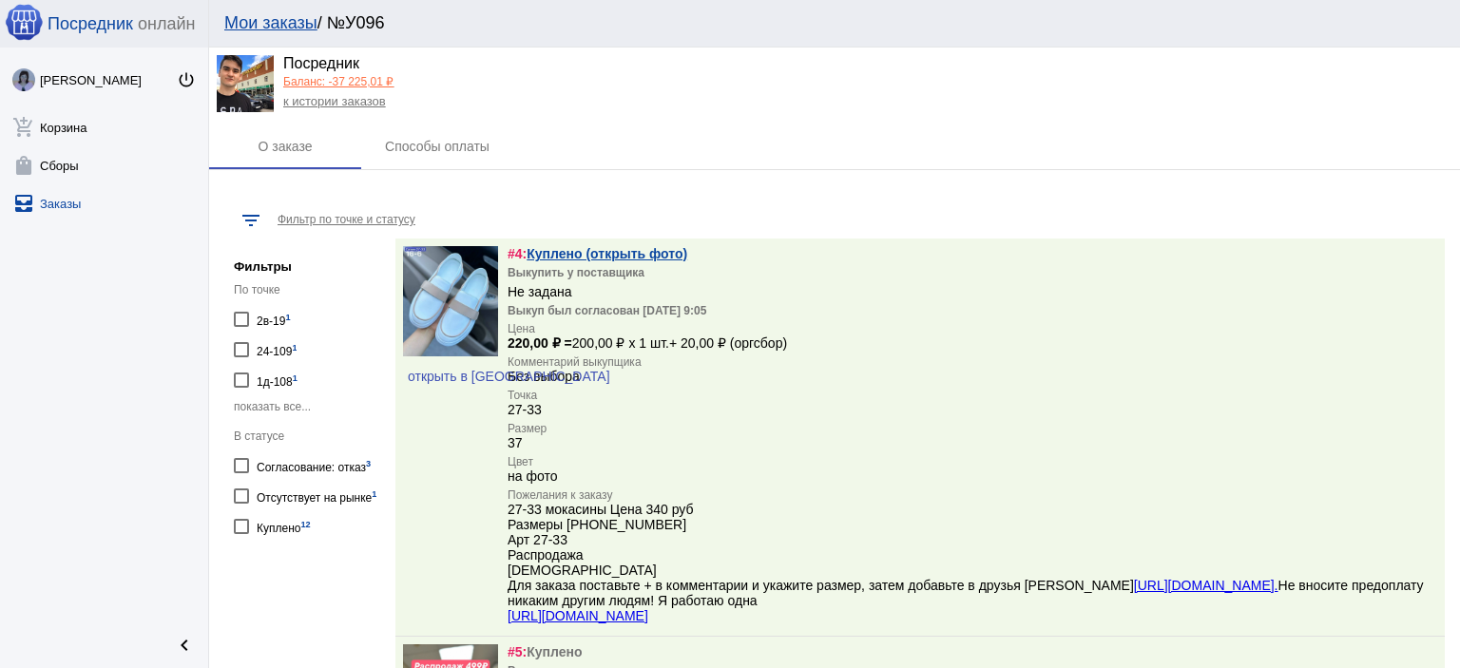
click at [333, 101] on link "к истории заказов" at bounding box center [334, 101] width 103 height 14
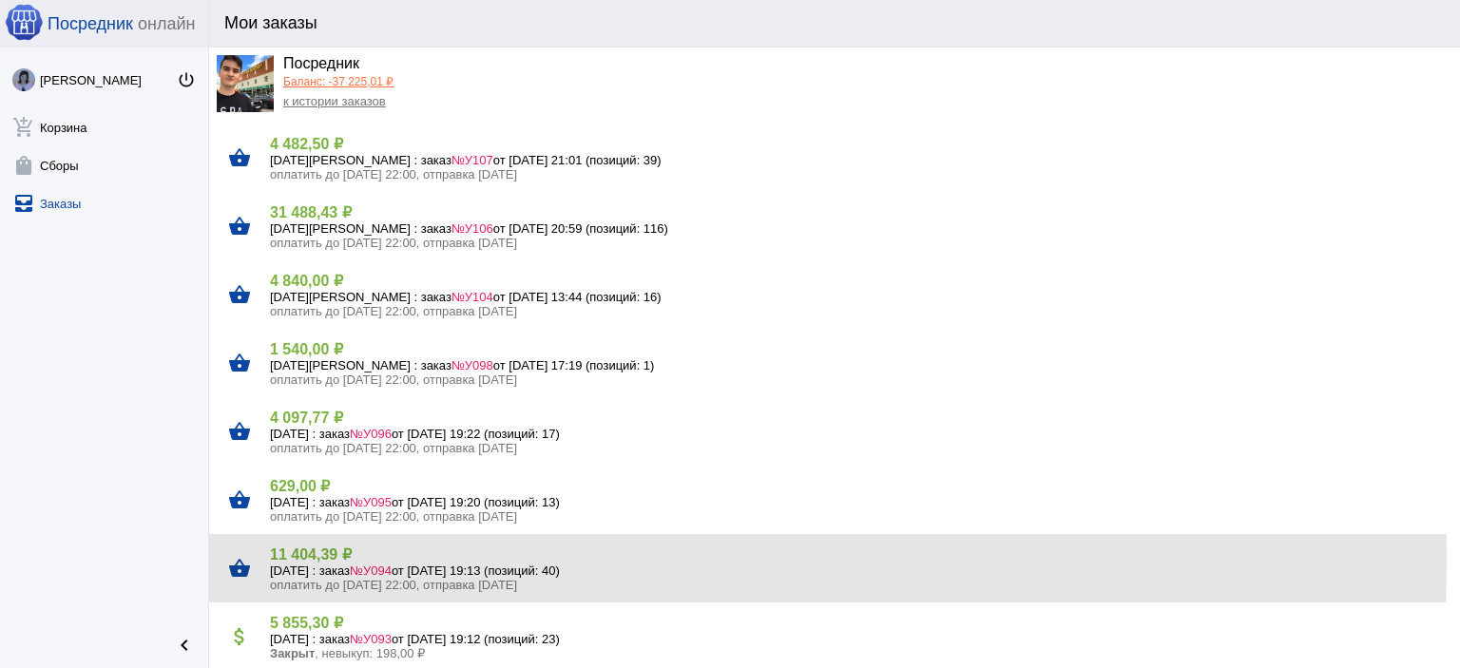
click at [336, 560] on h4 "11 404,39 ₽" at bounding box center [857, 554] width 1175 height 18
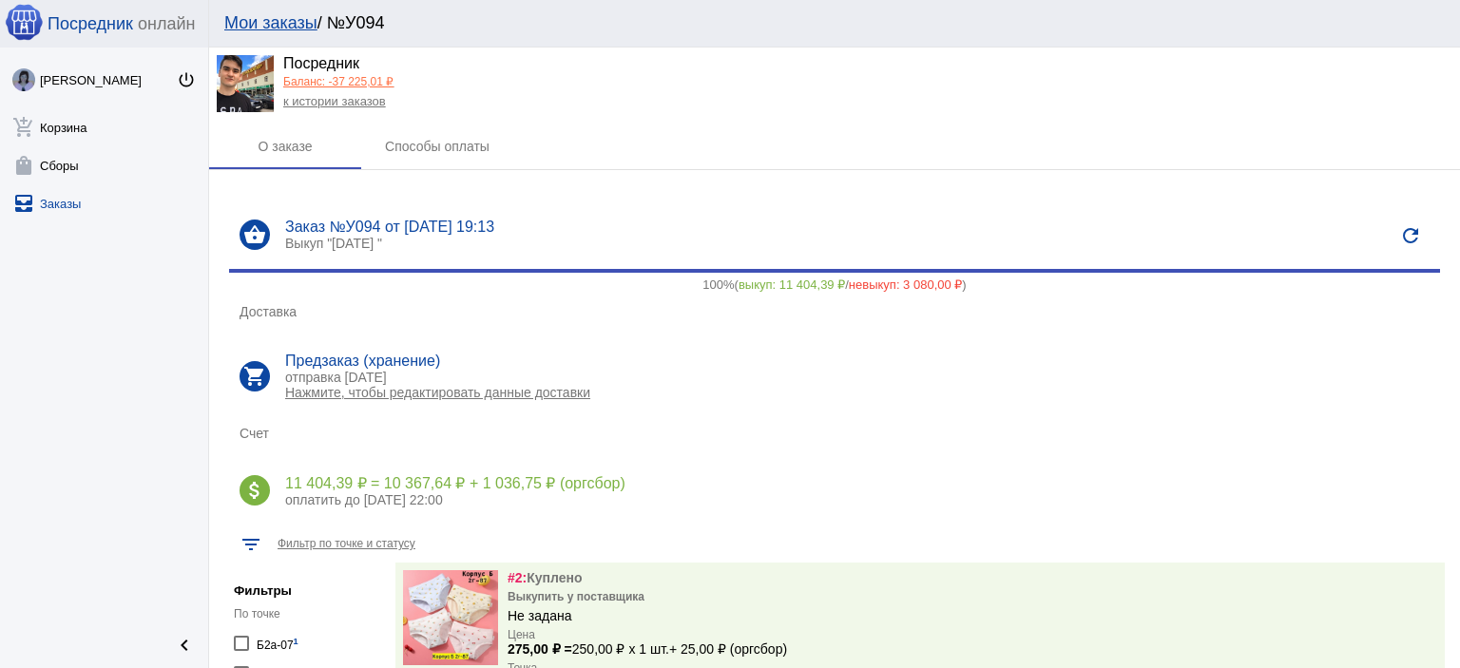
click at [354, 84] on link "Баланс: -37 225,01 ₽" at bounding box center [338, 81] width 110 height 13
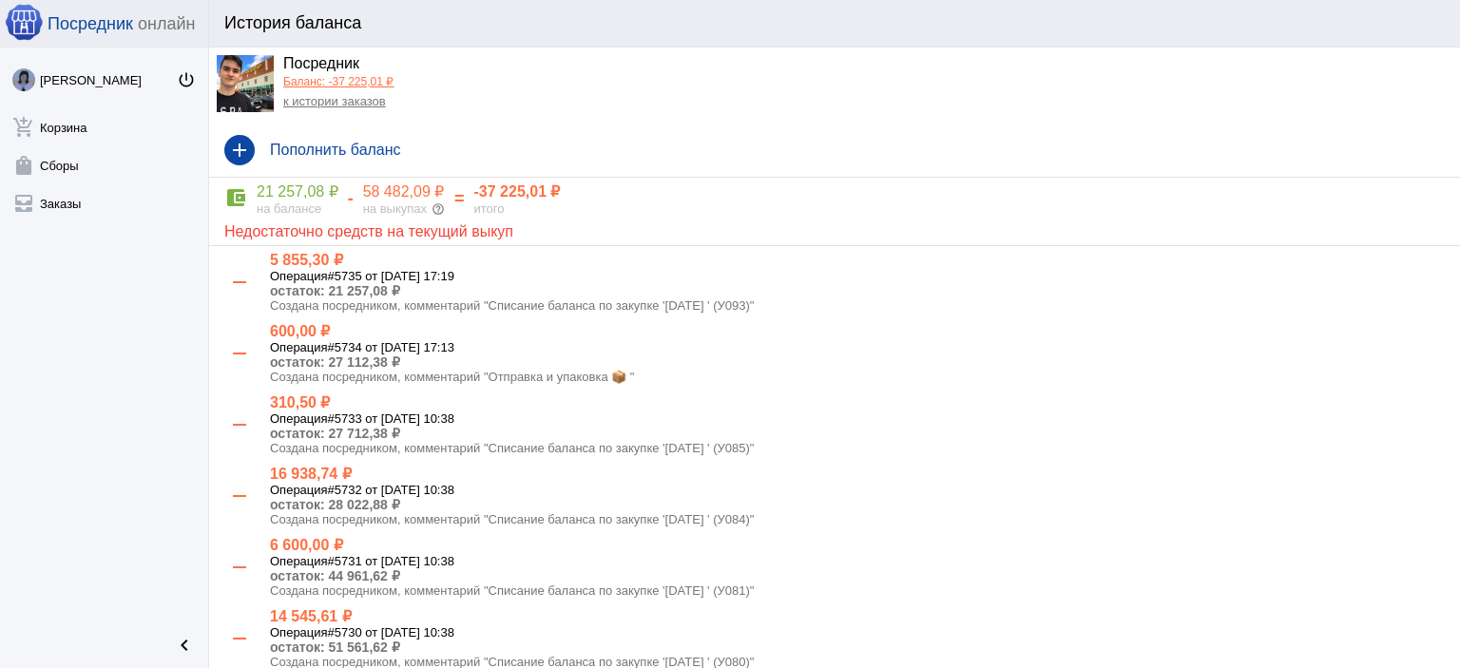
click at [355, 99] on link "к истории заказов" at bounding box center [334, 101] width 103 height 14
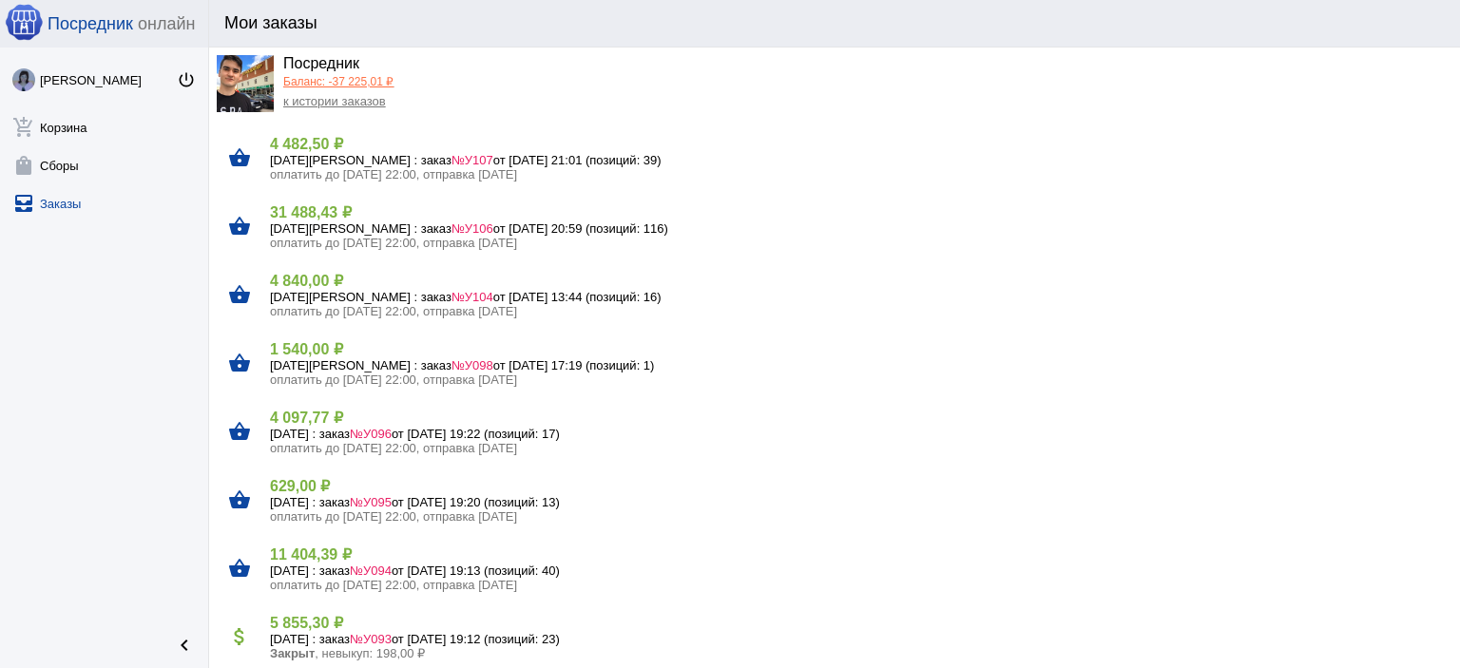
click at [344, 75] on link "Баланс: -37 225,01 ₽" at bounding box center [338, 81] width 110 height 13
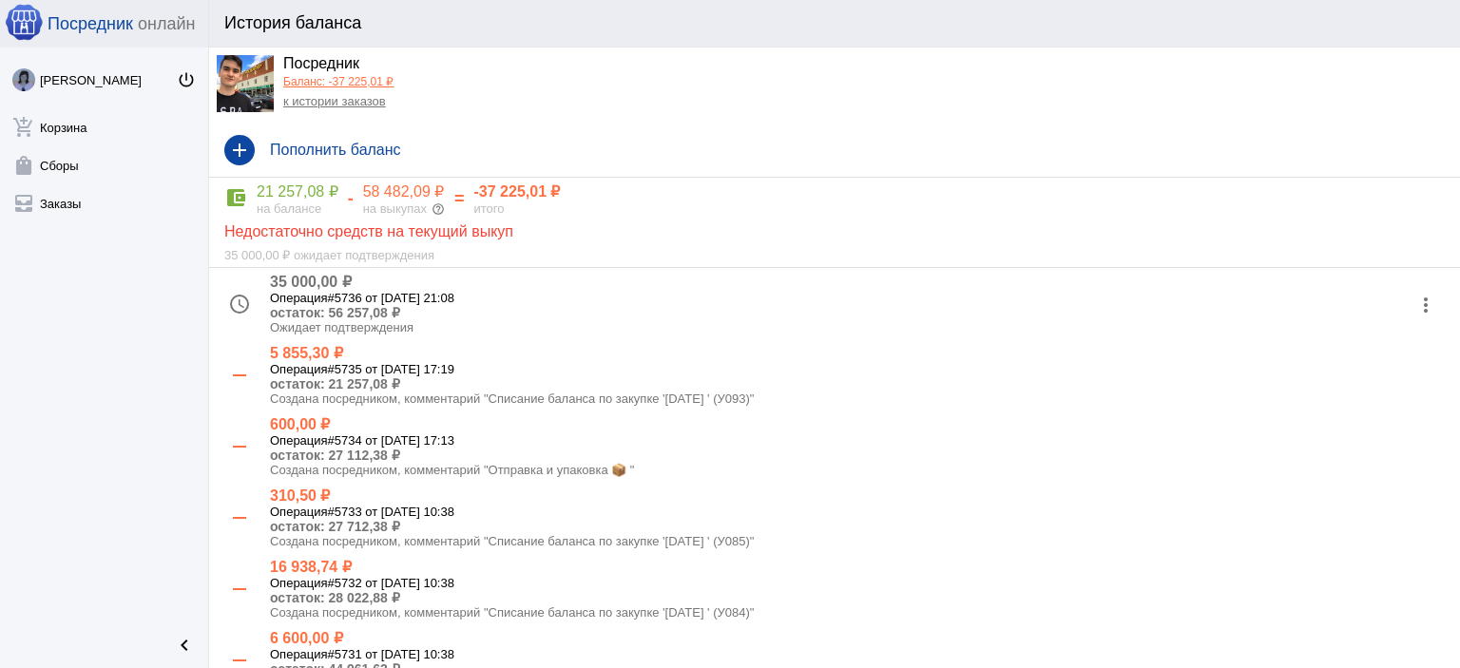
click at [378, 97] on link "к истории заказов" at bounding box center [334, 101] width 103 height 14
